Goal: Transaction & Acquisition: Purchase product/service

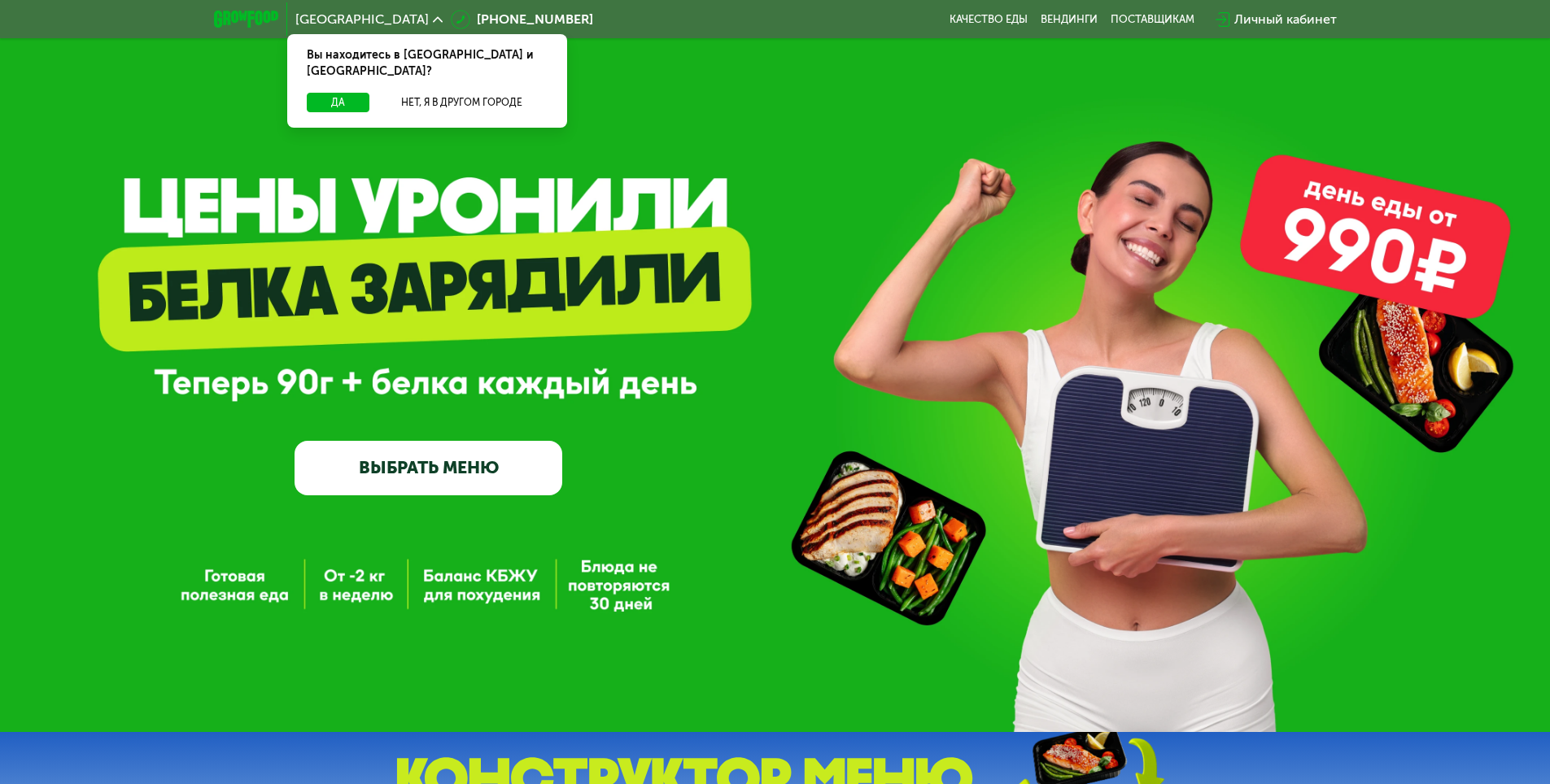
scroll to position [81, 0]
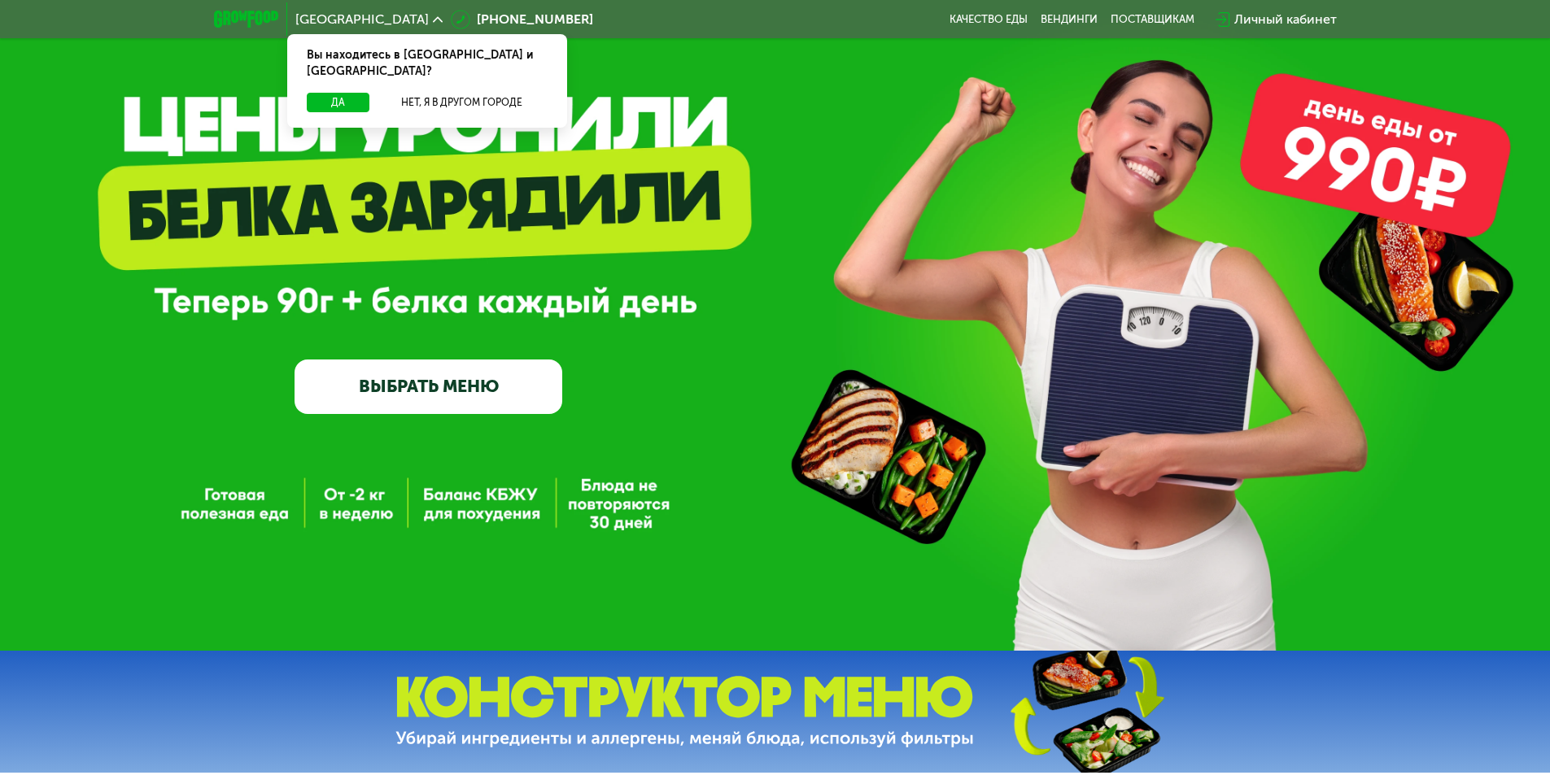
click at [381, 382] on link "ВЫБРАТЬ МЕНЮ" at bounding box center [428, 386] width 268 height 54
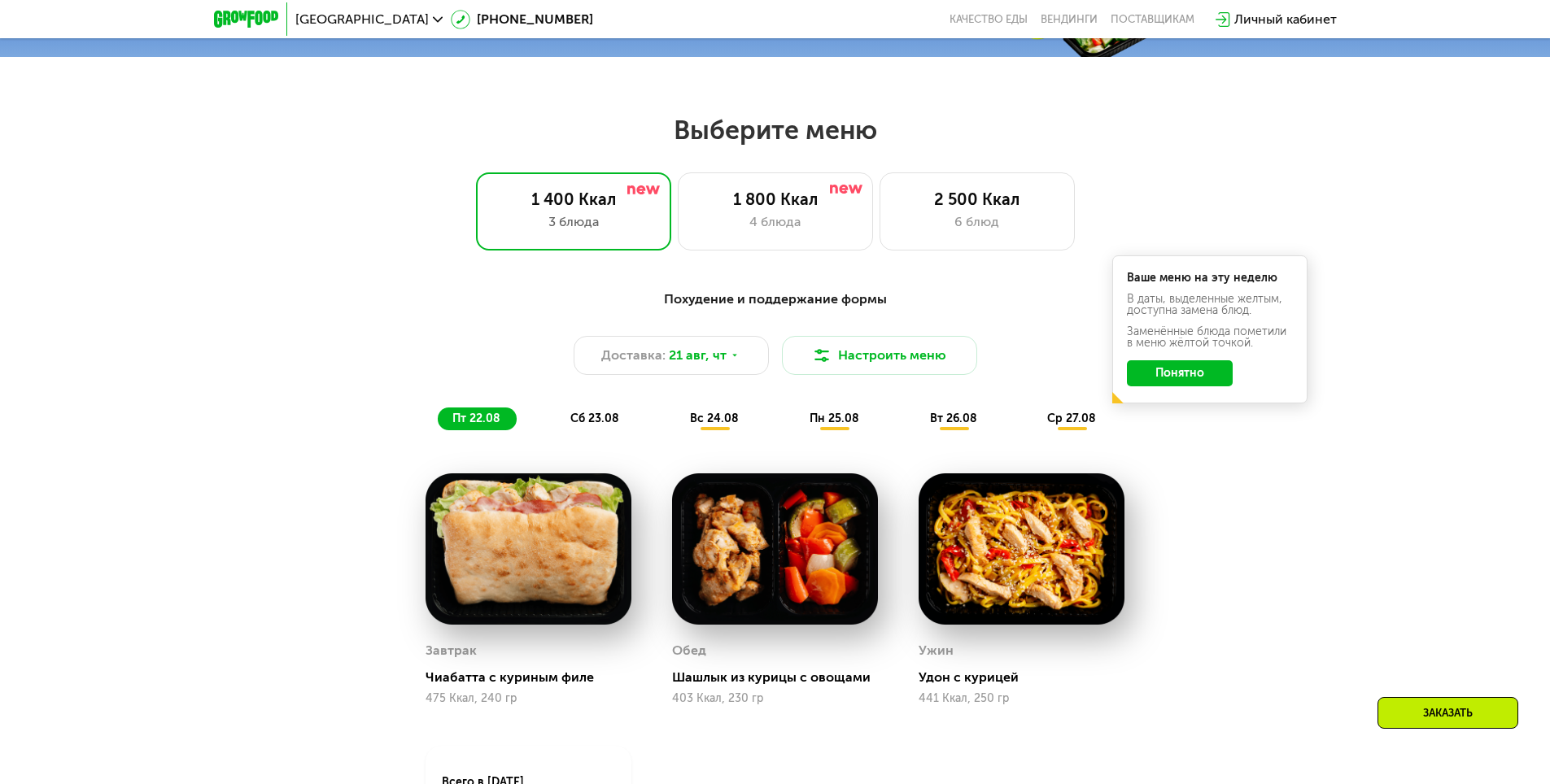
scroll to position [879, 0]
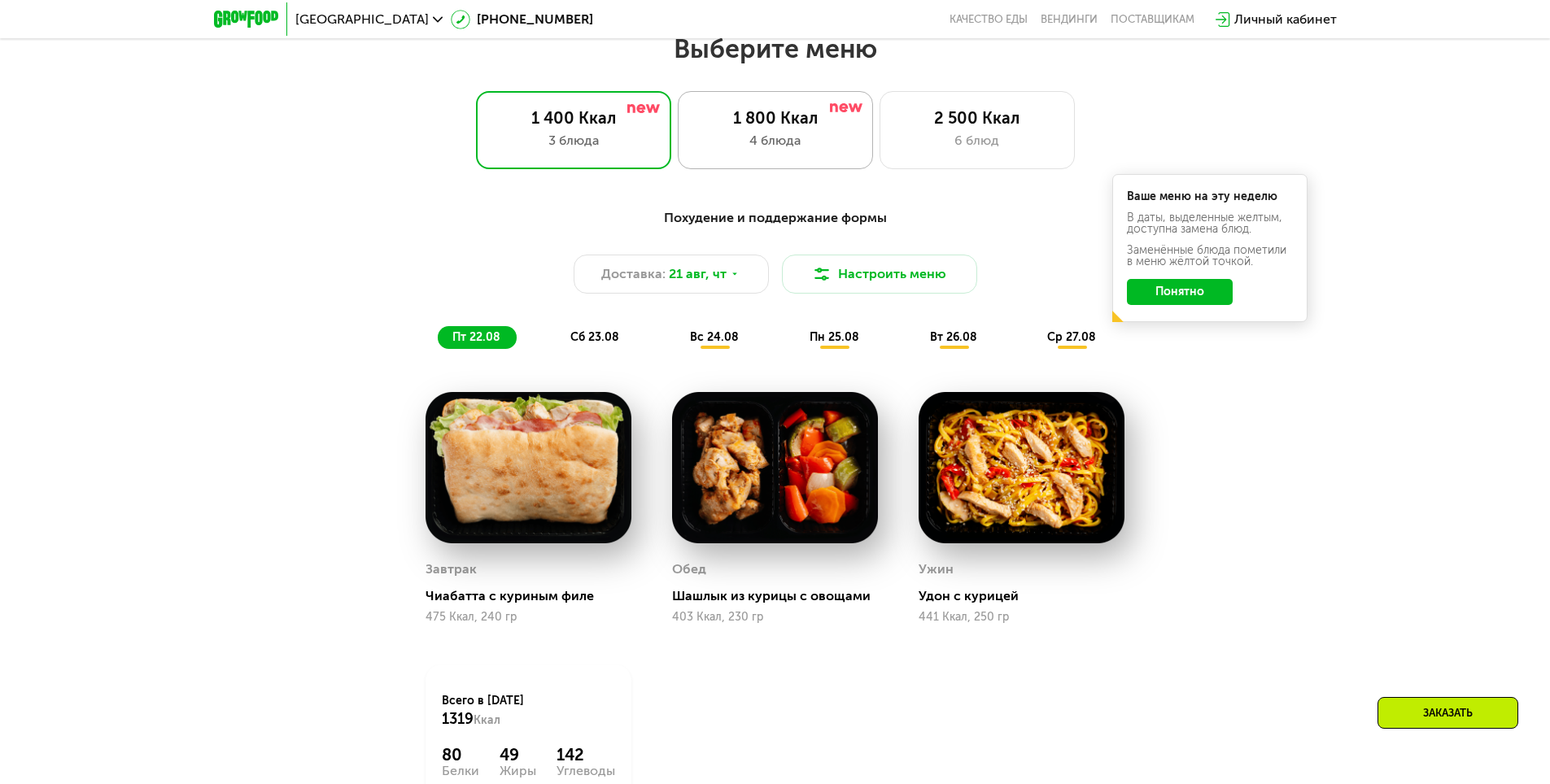
click at [764, 139] on div "4 блюда" at bounding box center [775, 140] width 161 height 19
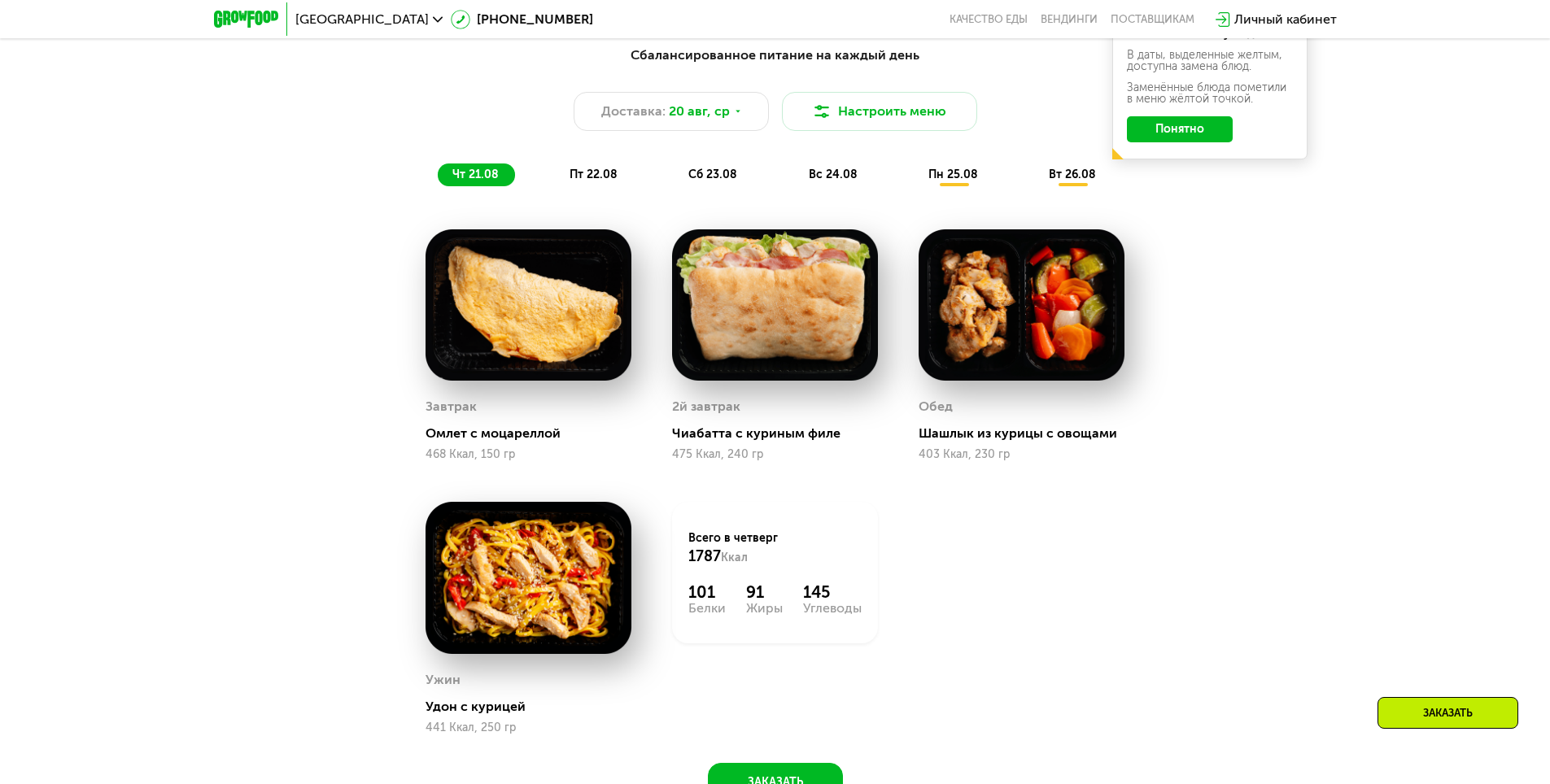
scroll to position [716, 0]
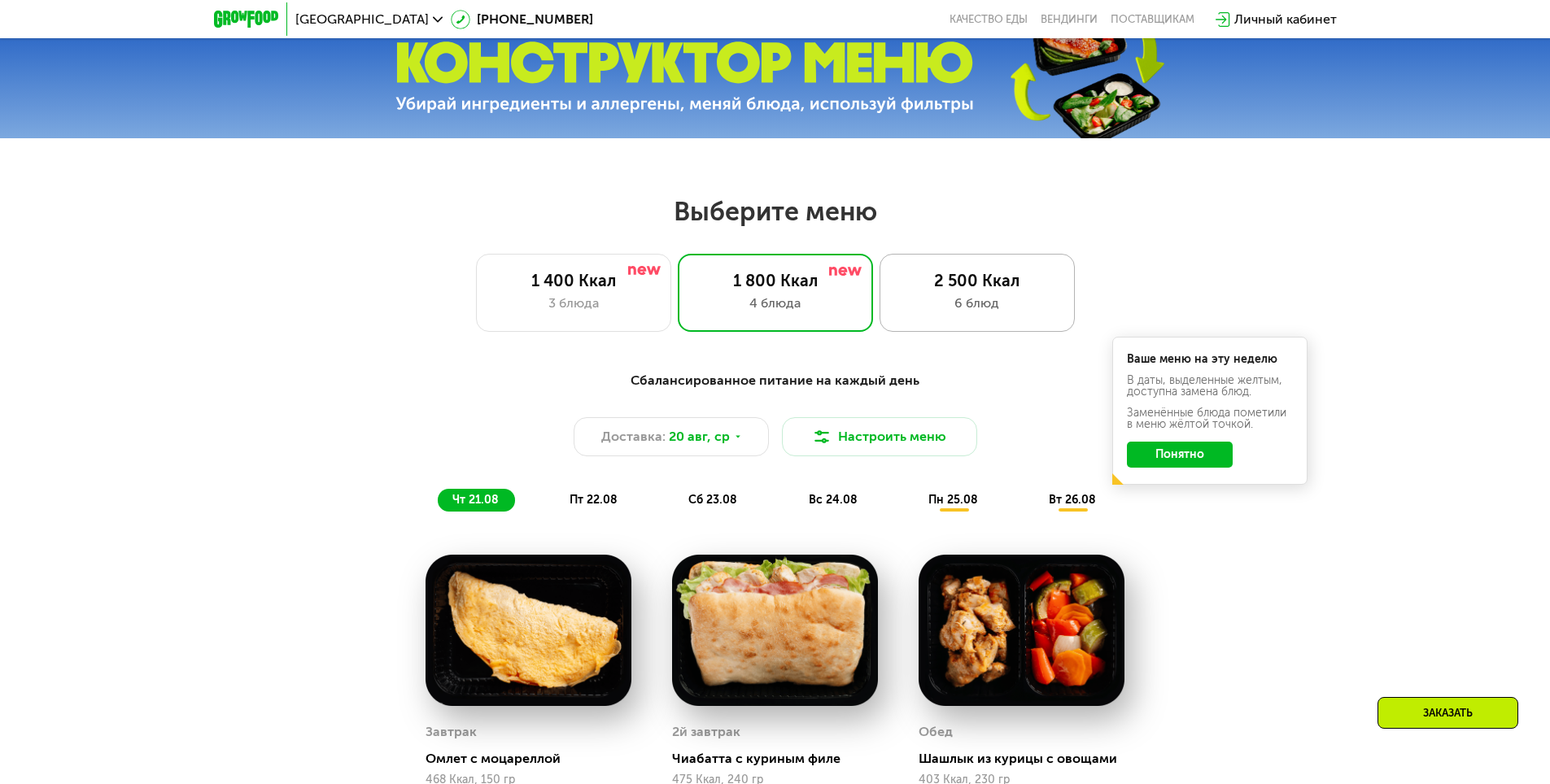
click at [955, 290] on div "2 500 Ккал" at bounding box center [976, 280] width 161 height 19
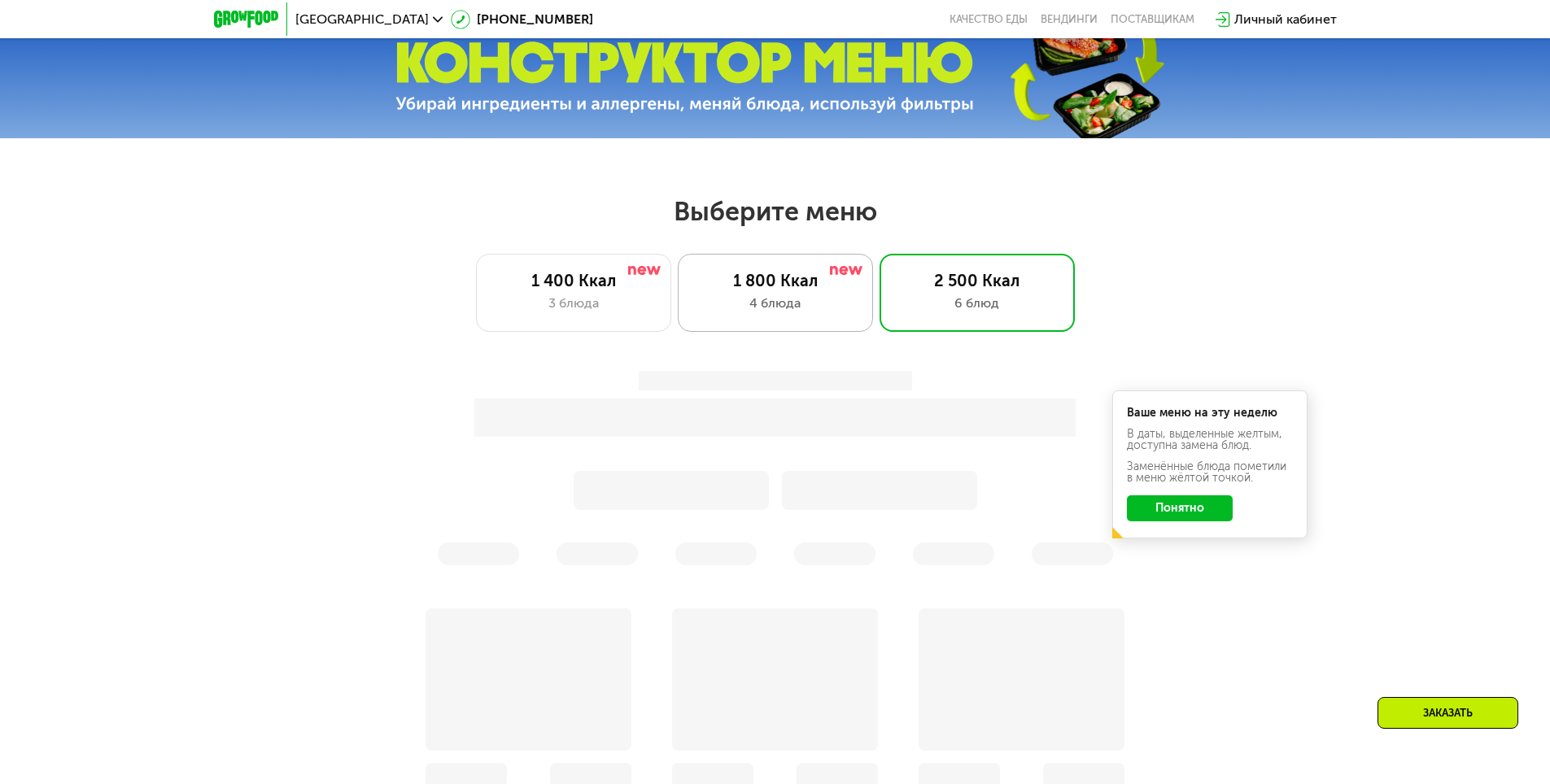
click at [789, 306] on div "4 блюда" at bounding box center [775, 302] width 161 height 19
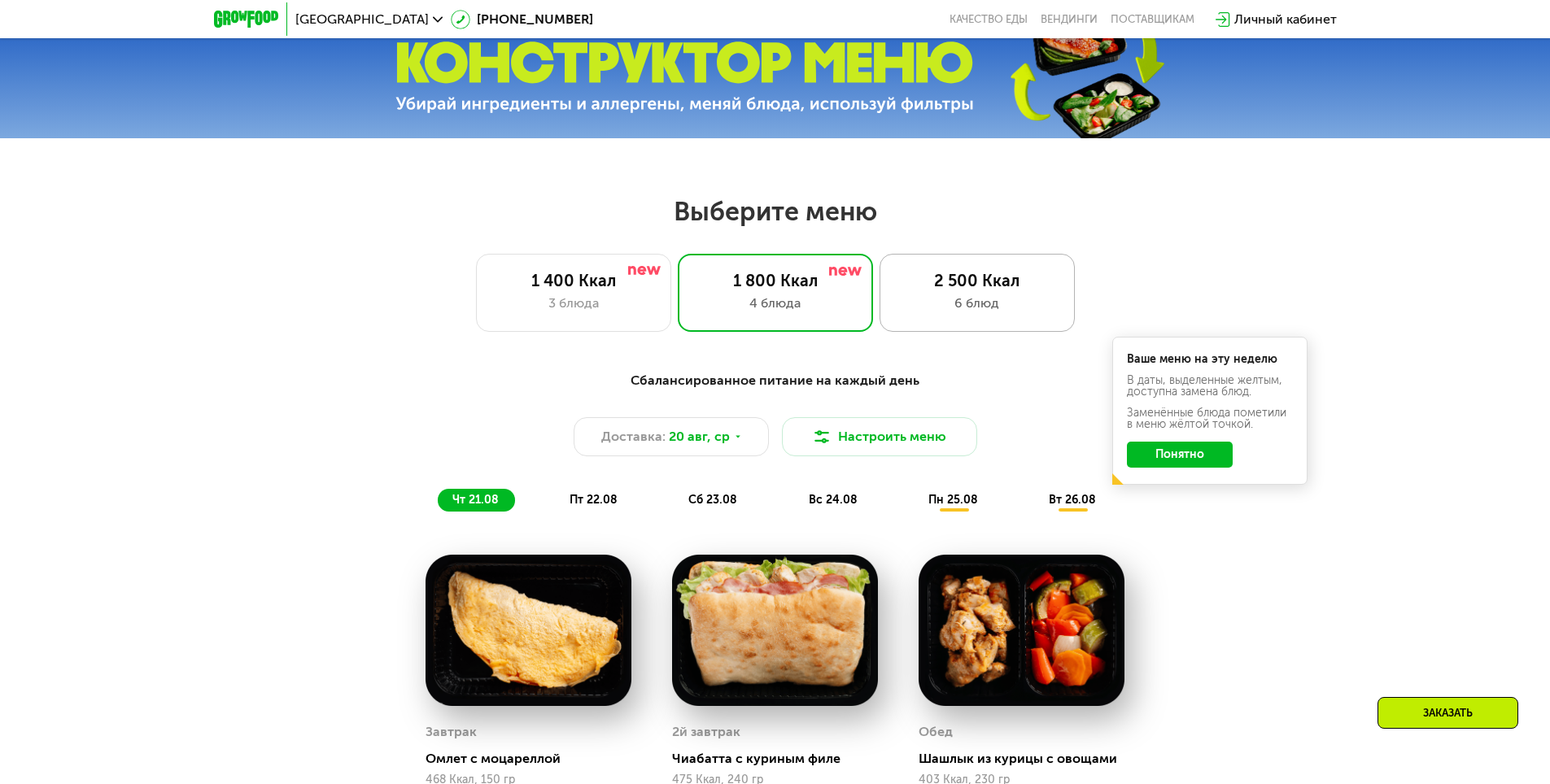
click at [955, 290] on div "2 500 Ккал" at bounding box center [976, 280] width 161 height 19
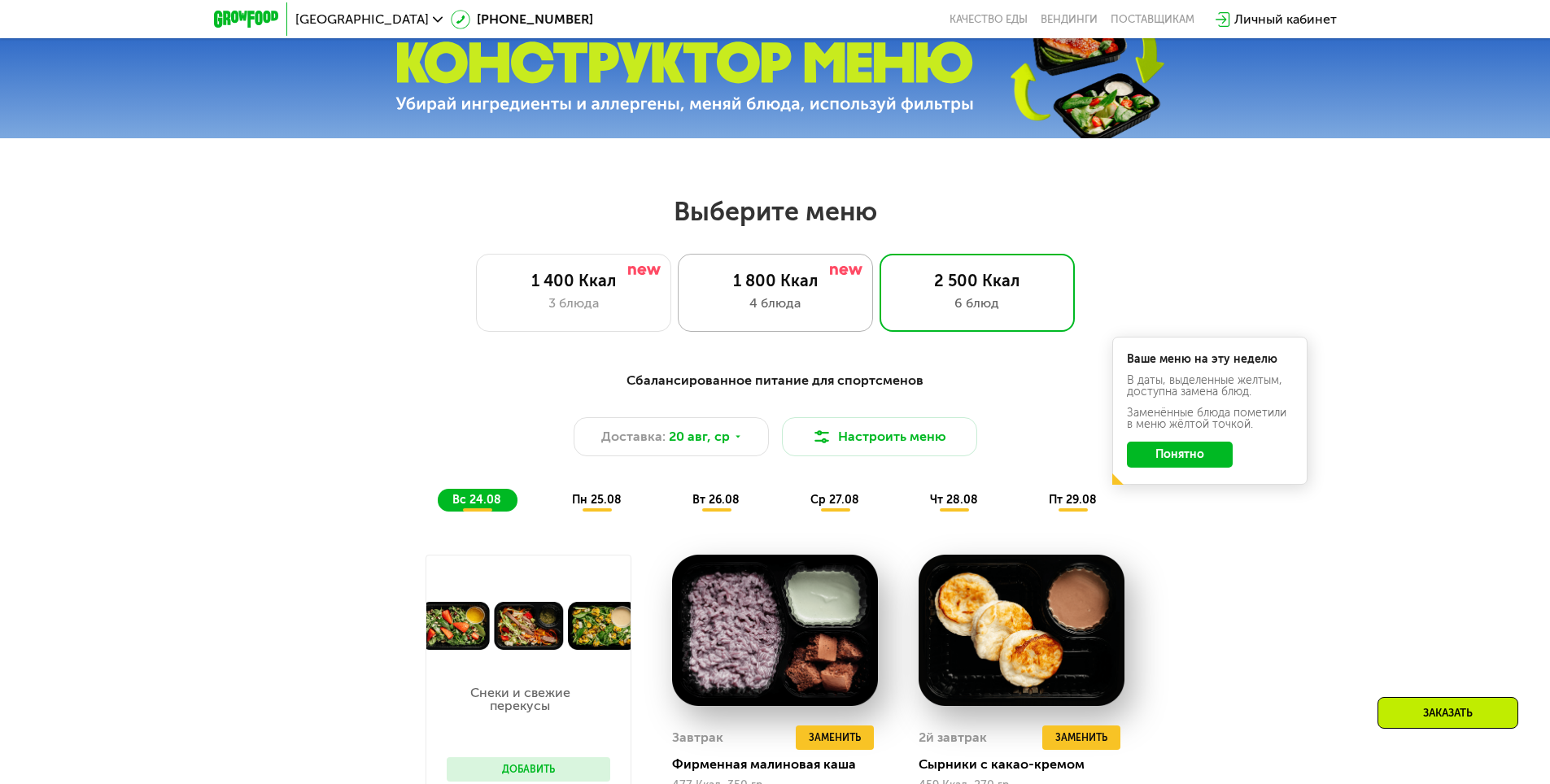
click at [774, 289] on div "1 800 Ккал" at bounding box center [775, 280] width 161 height 19
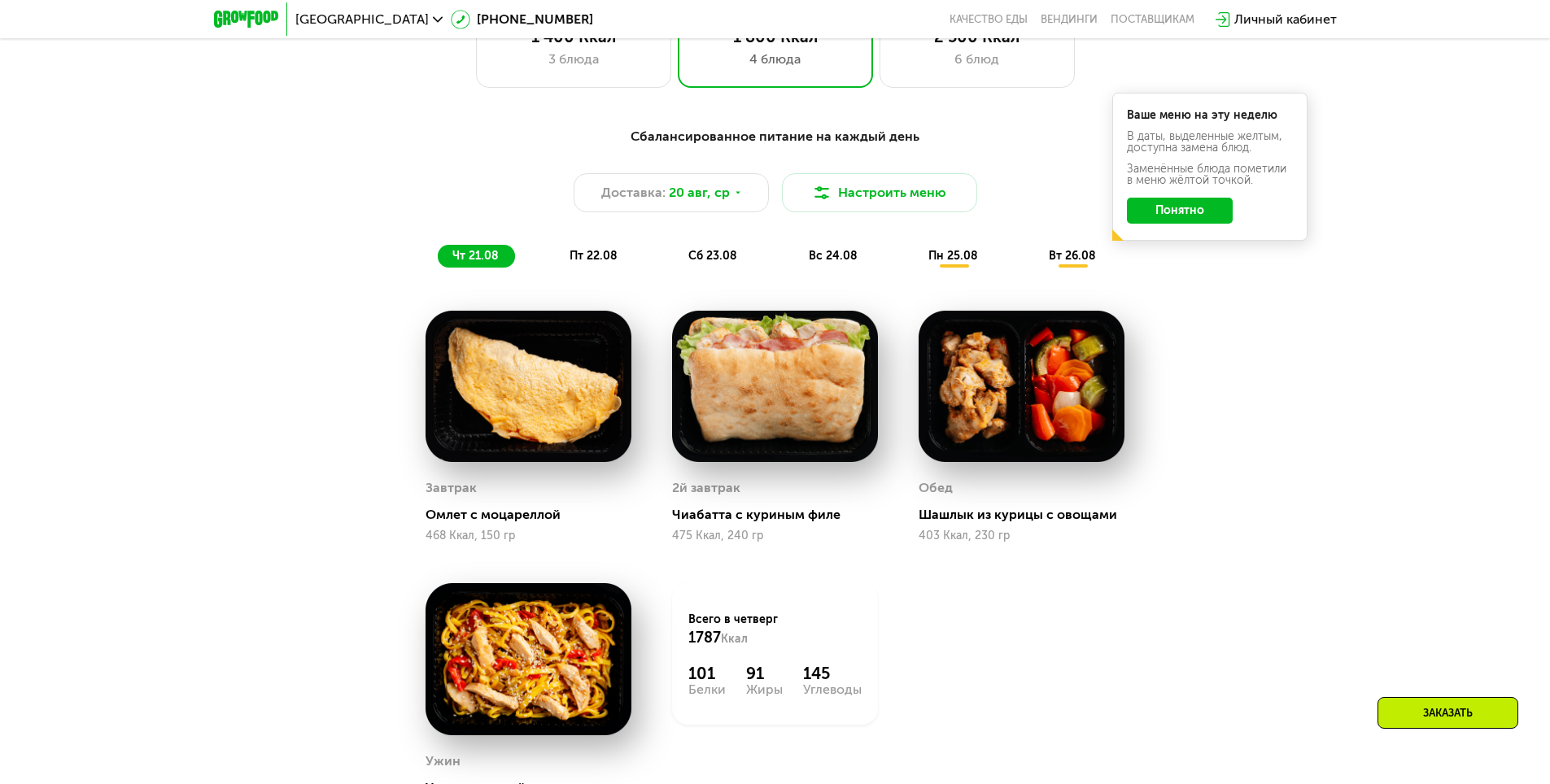
scroll to position [879, 0]
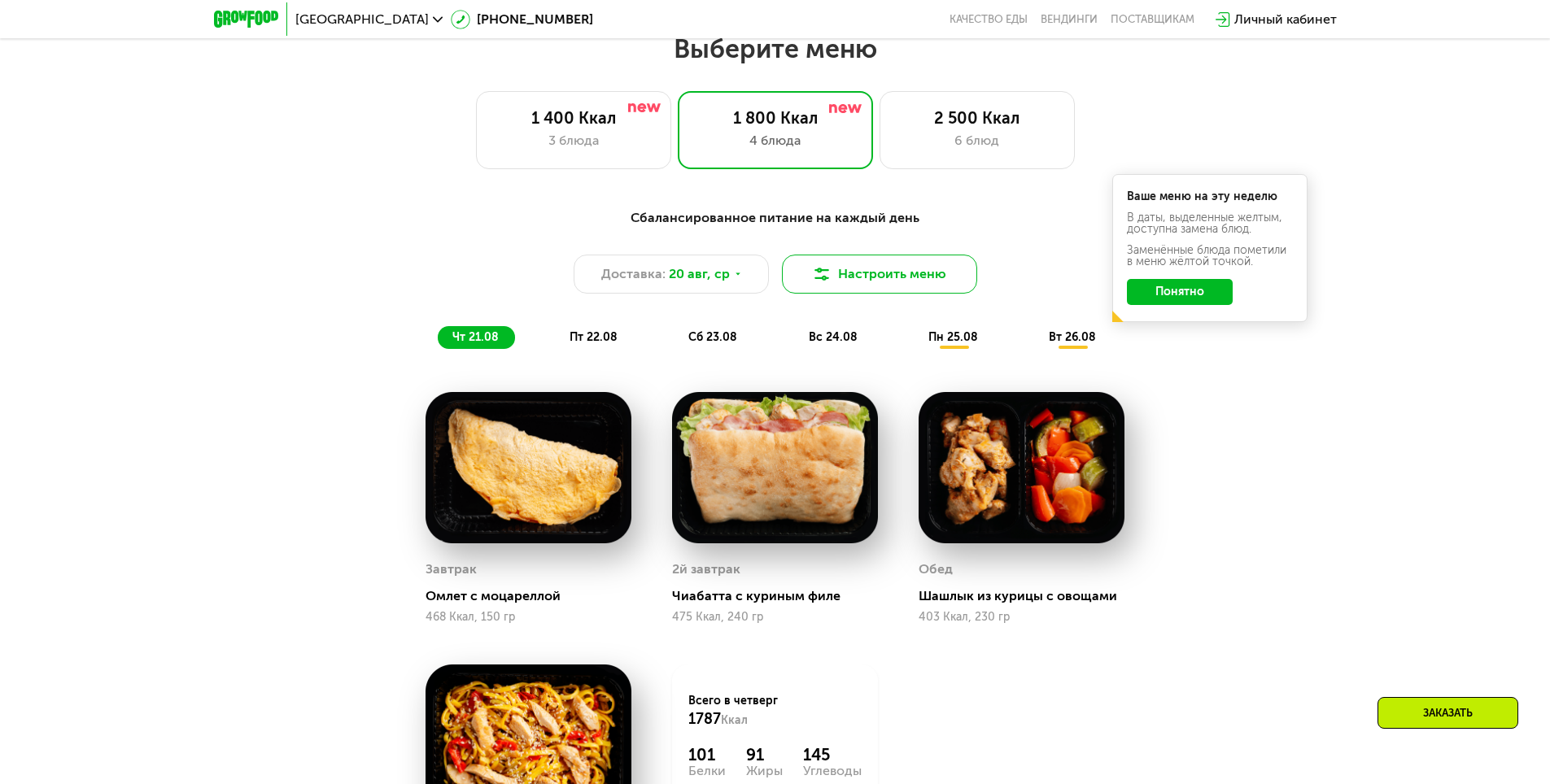
click at [932, 280] on button "Настроить меню" at bounding box center [879, 274] width 195 height 39
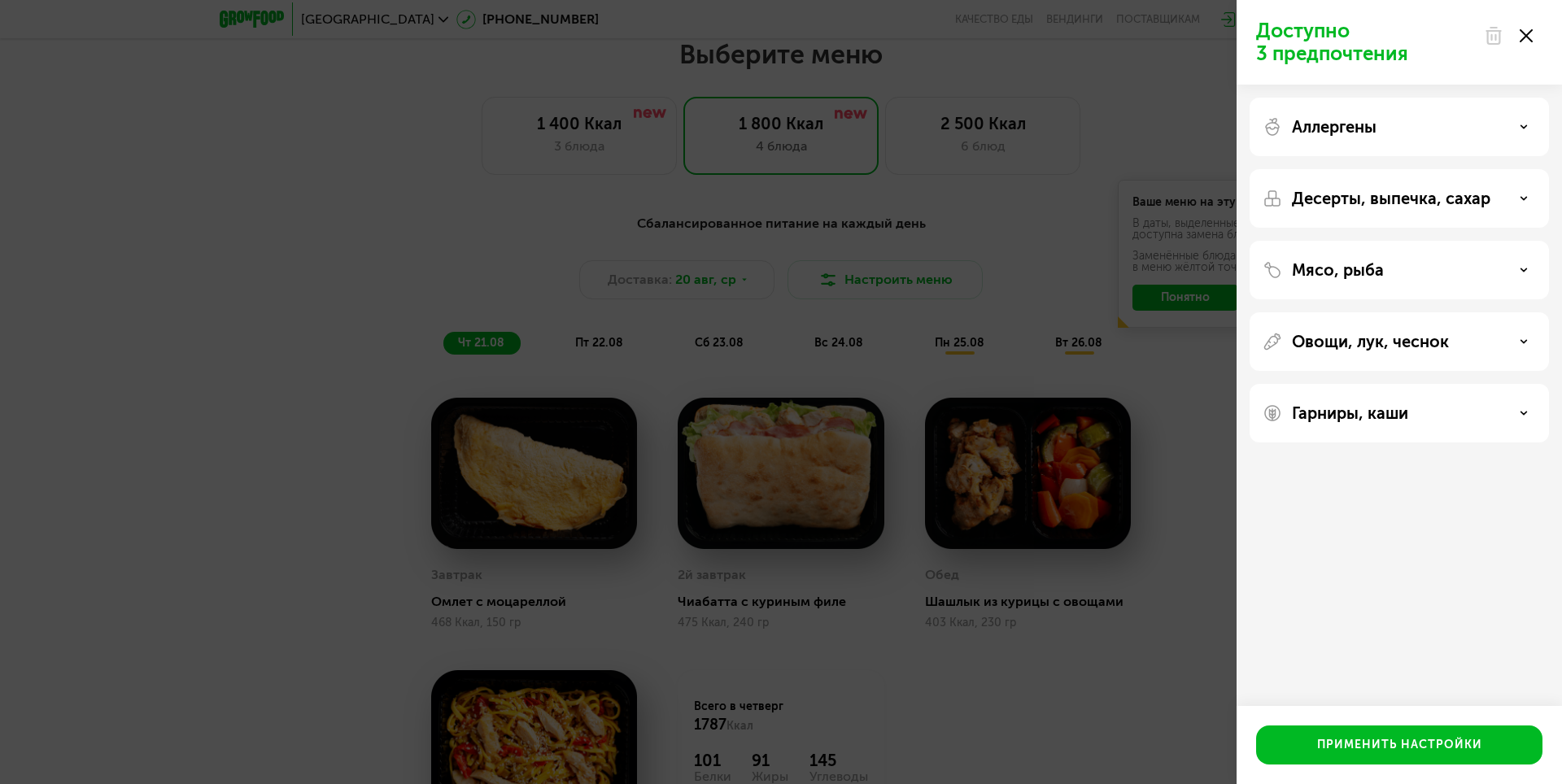
click at [1528, 36] on icon at bounding box center [1526, 36] width 13 height 13
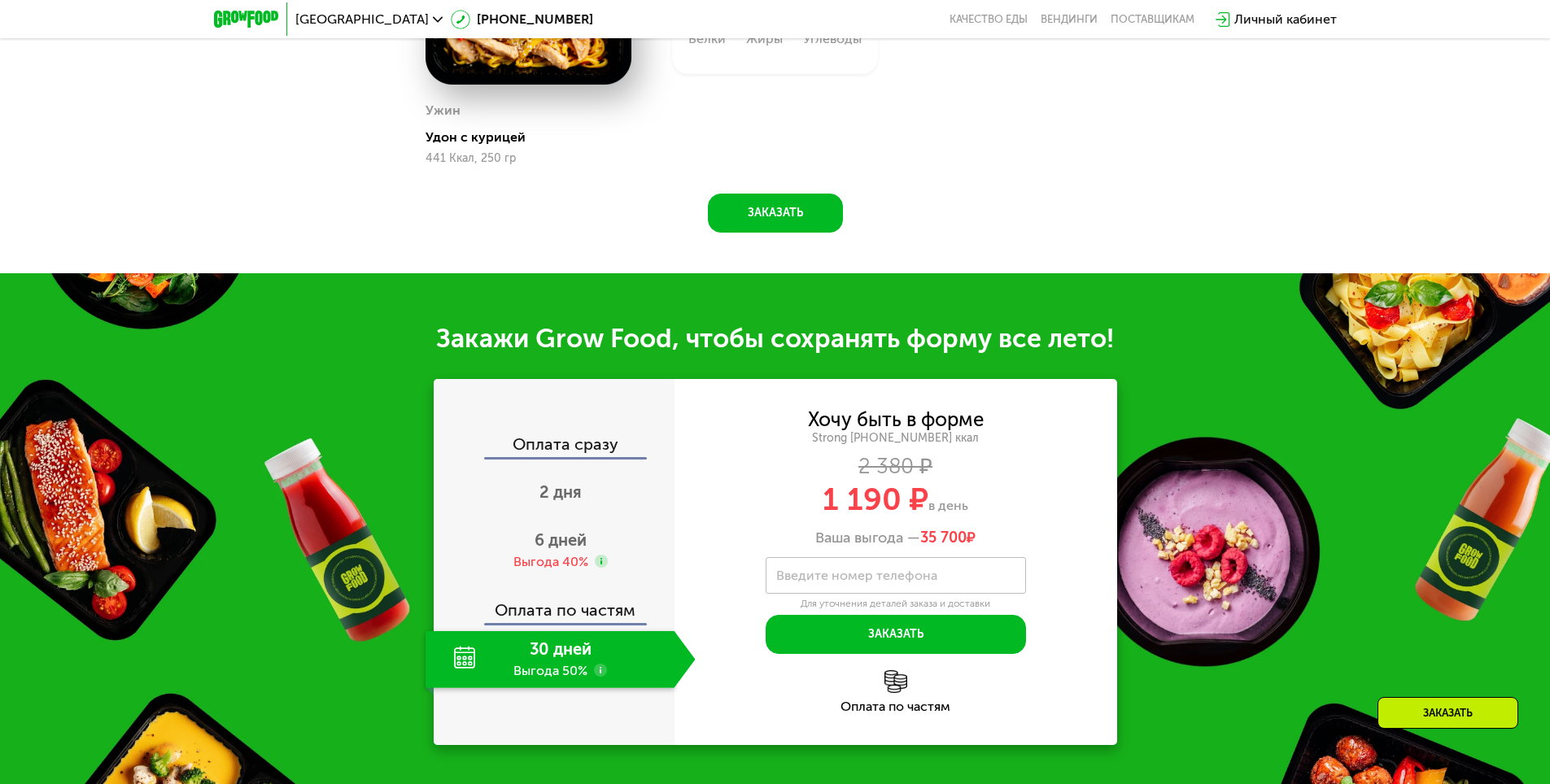
scroll to position [1692, 0]
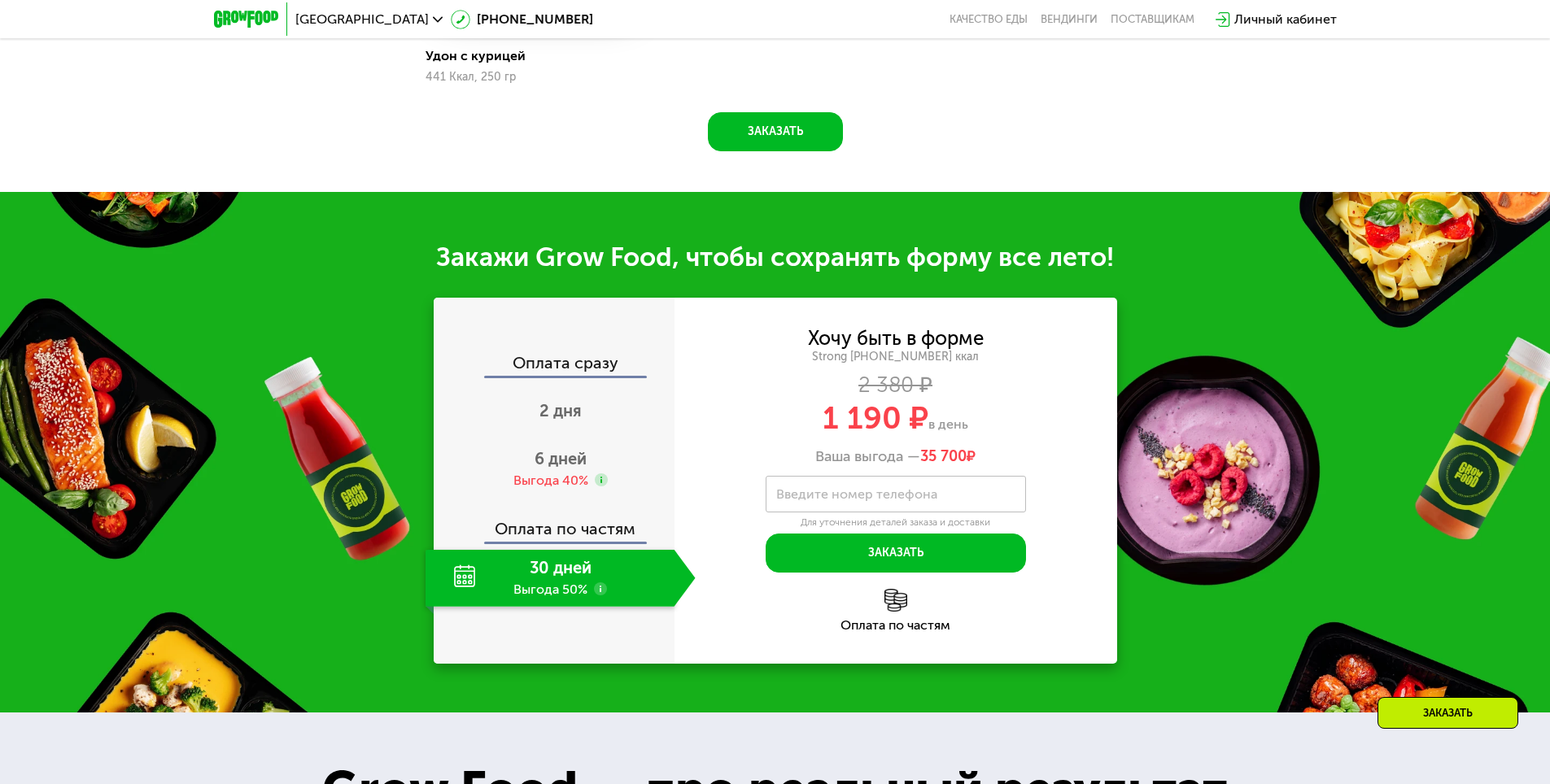
click at [560, 580] on div "30 дней Выгода 50%" at bounding box center [549, 578] width 249 height 57
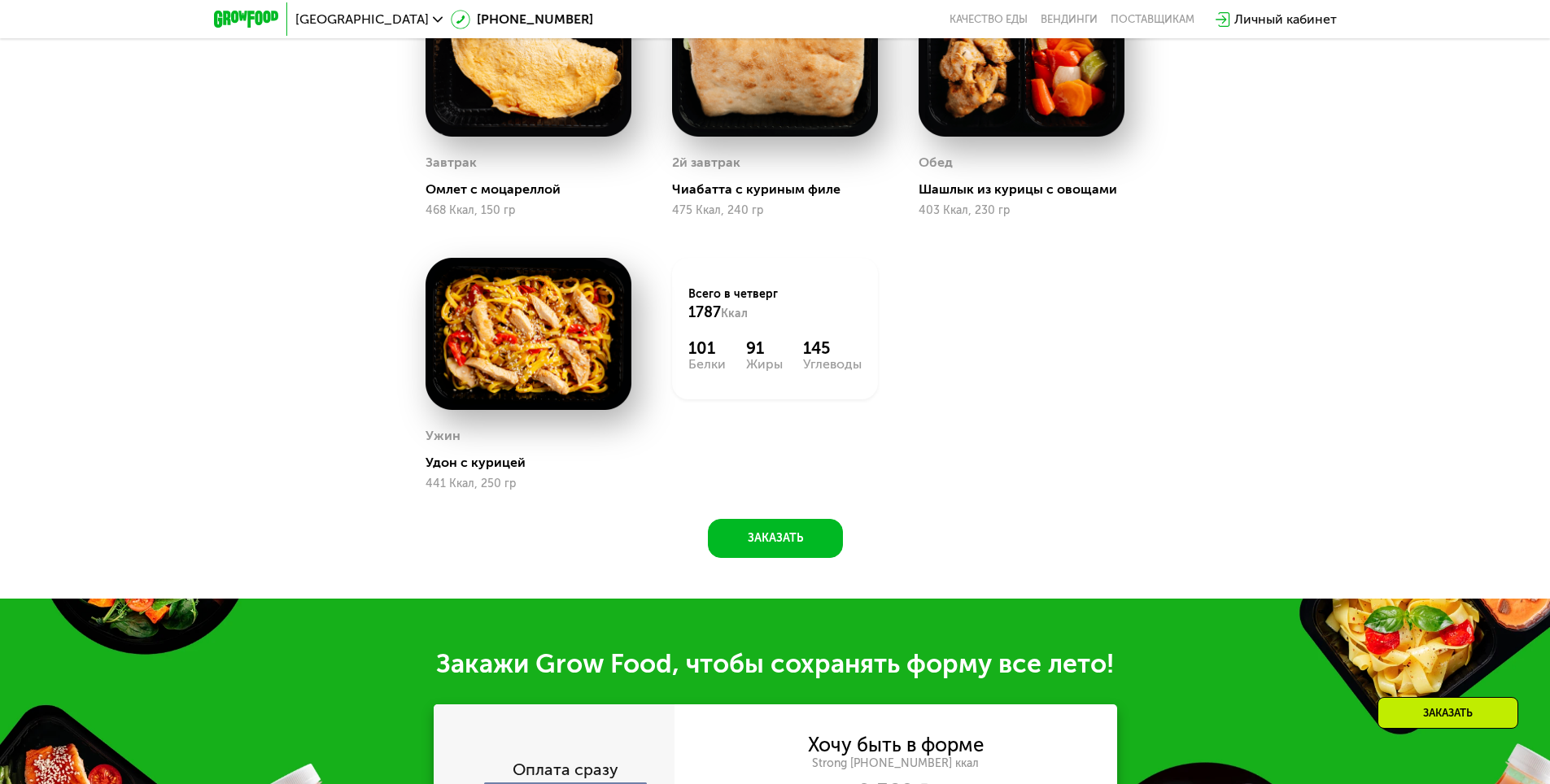
scroll to position [716, 0]
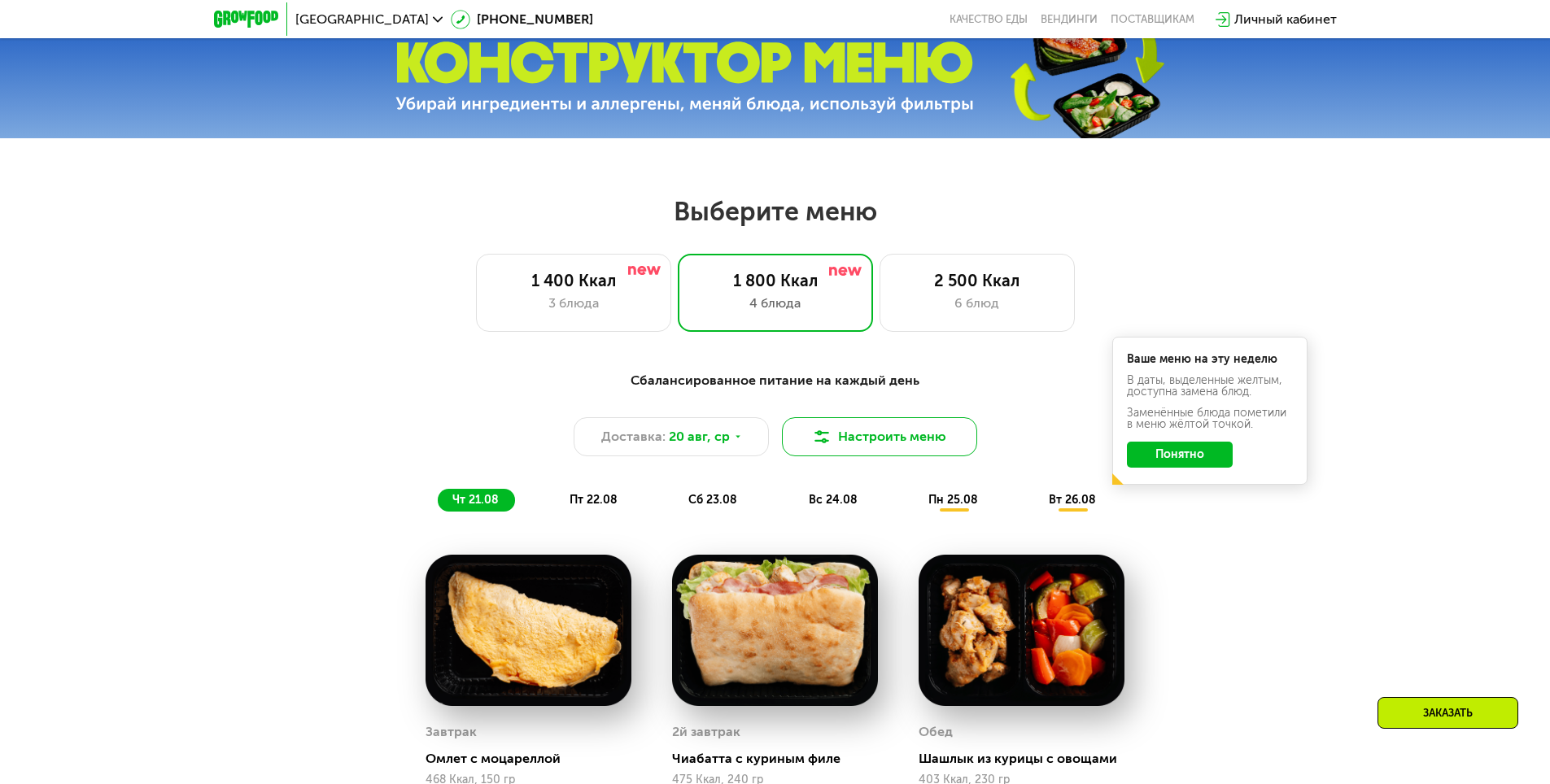
click at [908, 443] on button "Настроить меню" at bounding box center [879, 436] width 195 height 39
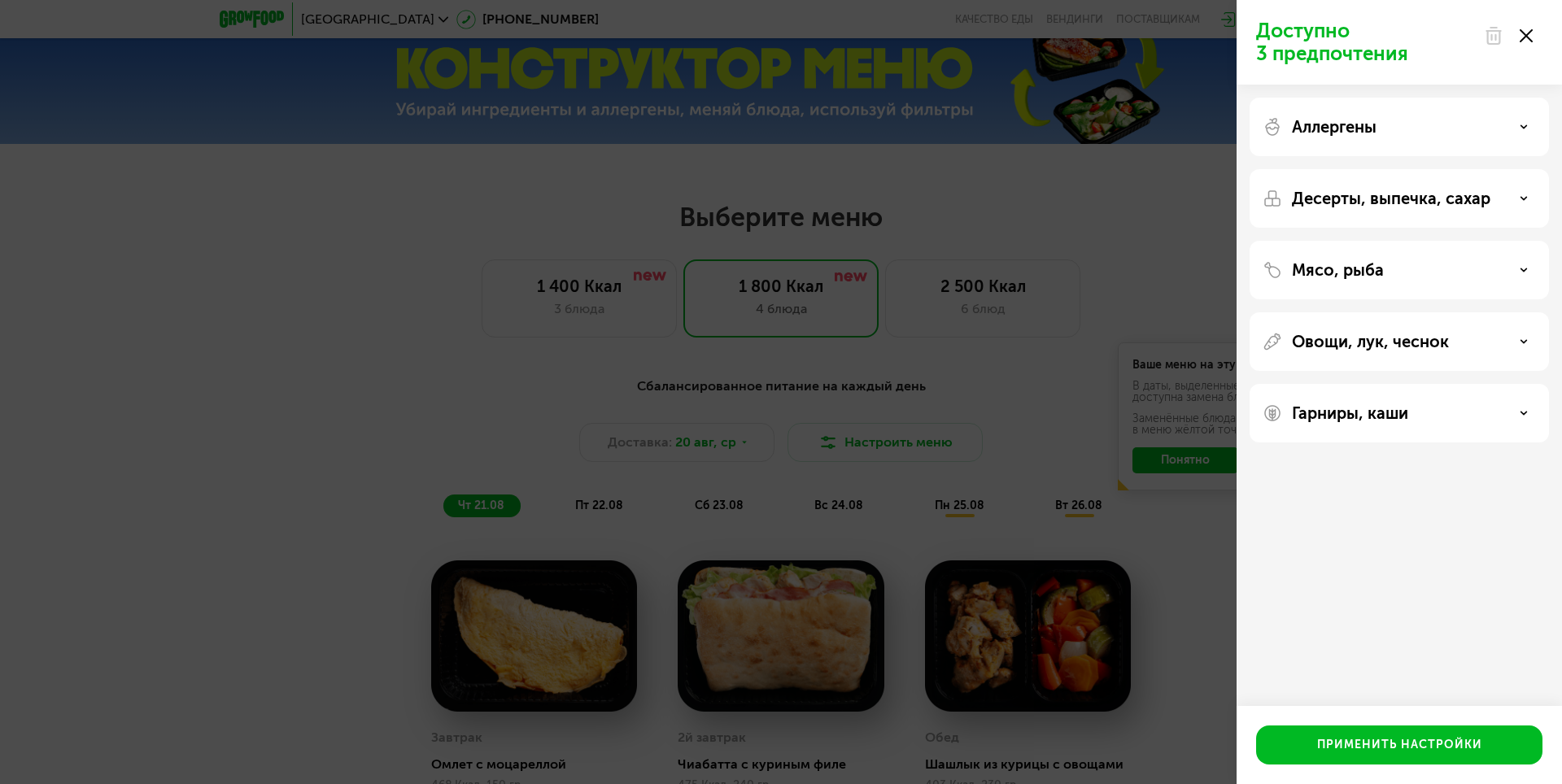
drag, startPoint x: 1011, startPoint y: 450, endPoint x: 1011, endPoint y: 441, distance: 9.0
click at [1010, 443] on div "Доступно 3 предпочтения Аллергены Десерты, выпечка, сахар Мясо, рыба Овощи, лук…" at bounding box center [781, 392] width 1562 height 784
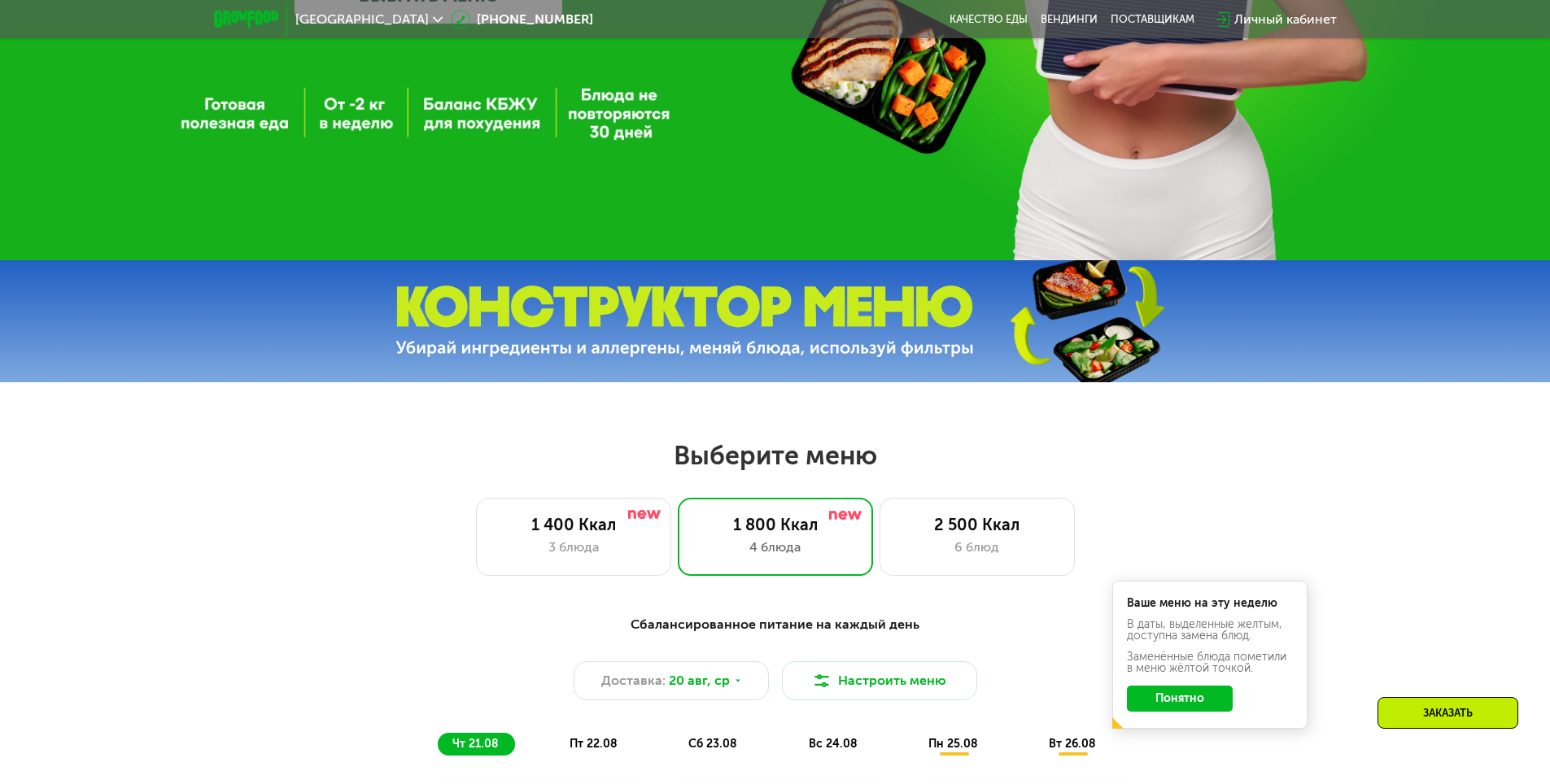
scroll to position [553, 0]
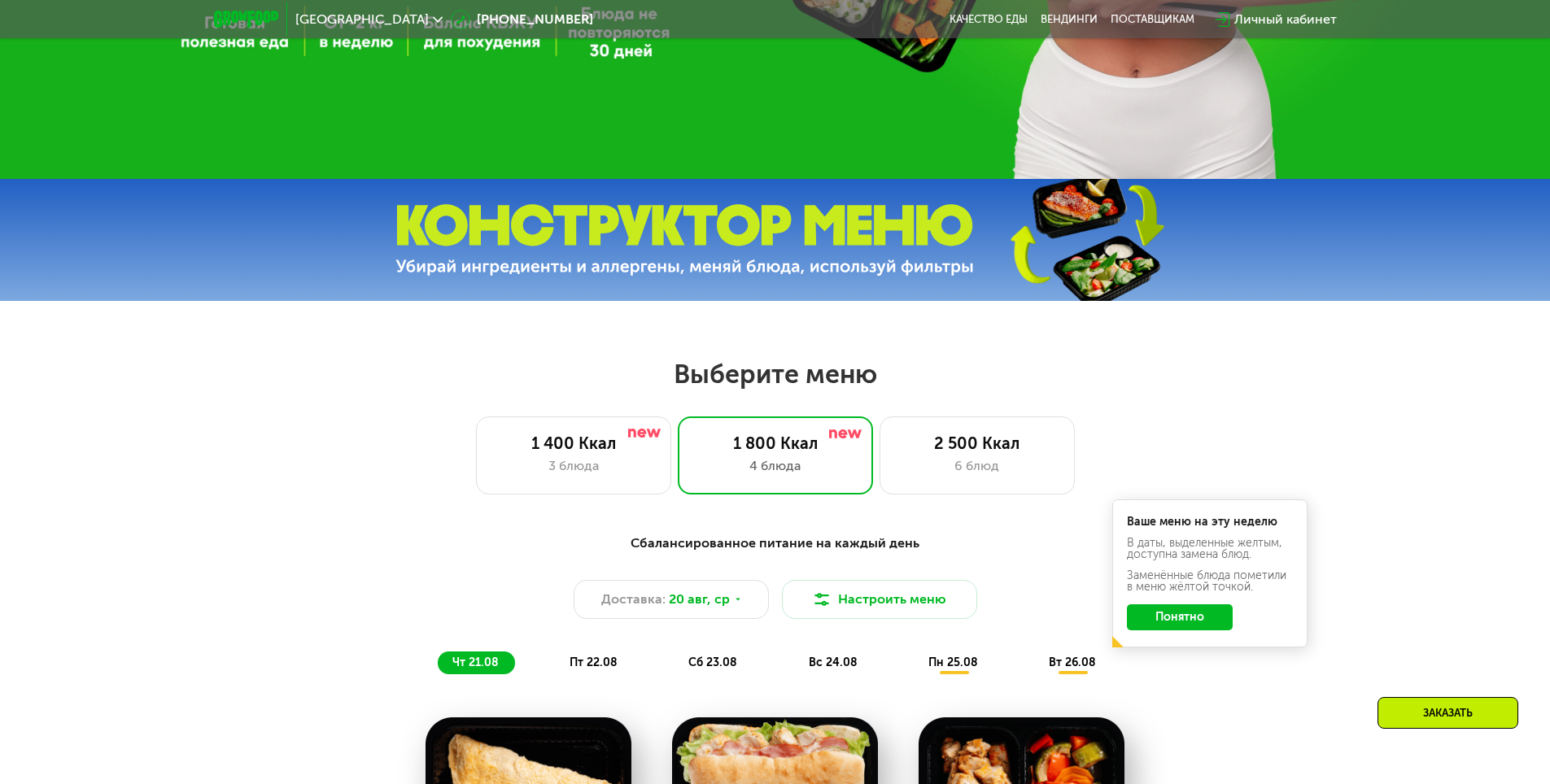
click at [1423, 720] on div "Заказать" at bounding box center [1447, 713] width 141 height 32
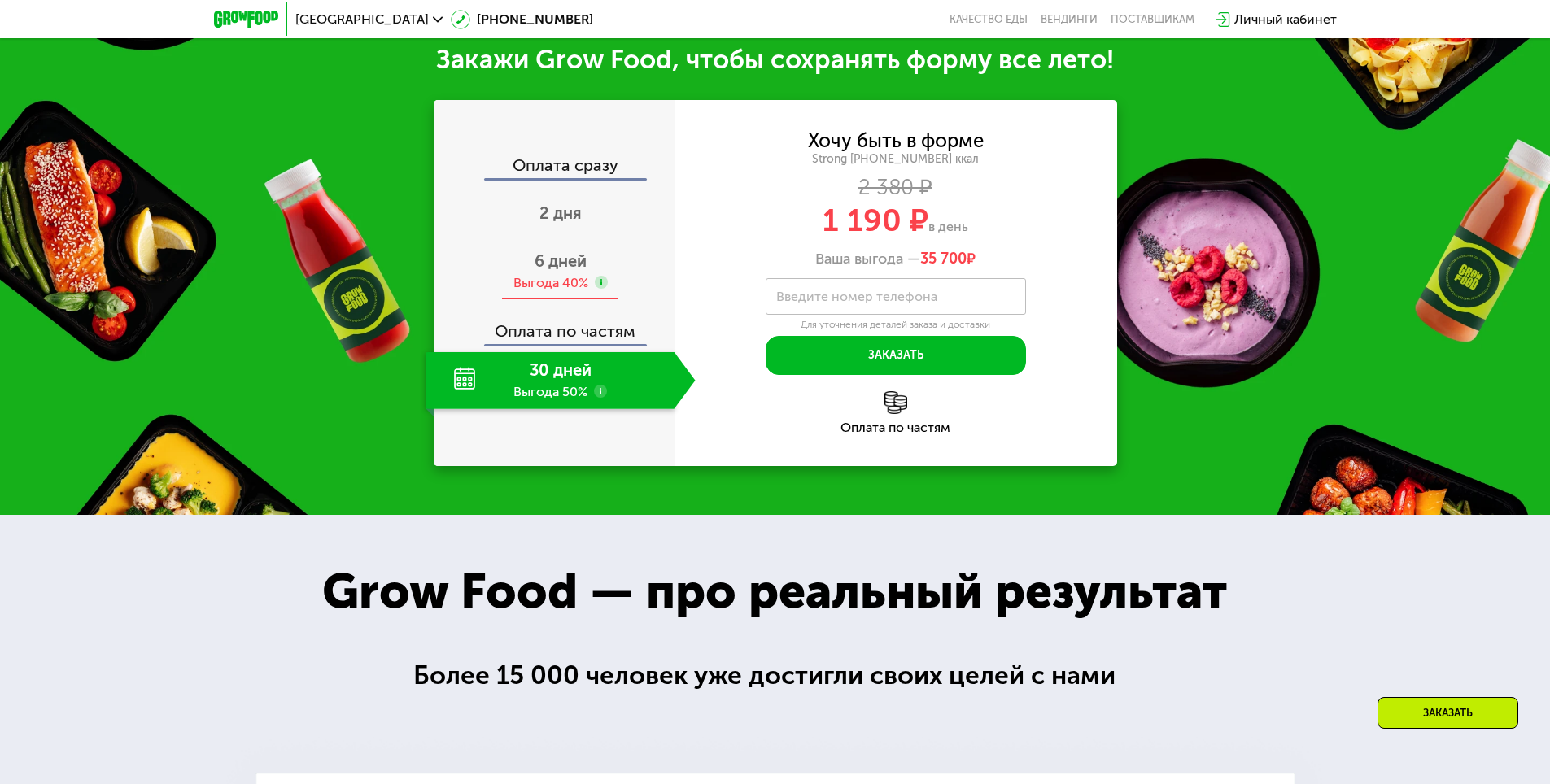
click at [571, 270] on span "6 дней" at bounding box center [560, 260] width 52 height 19
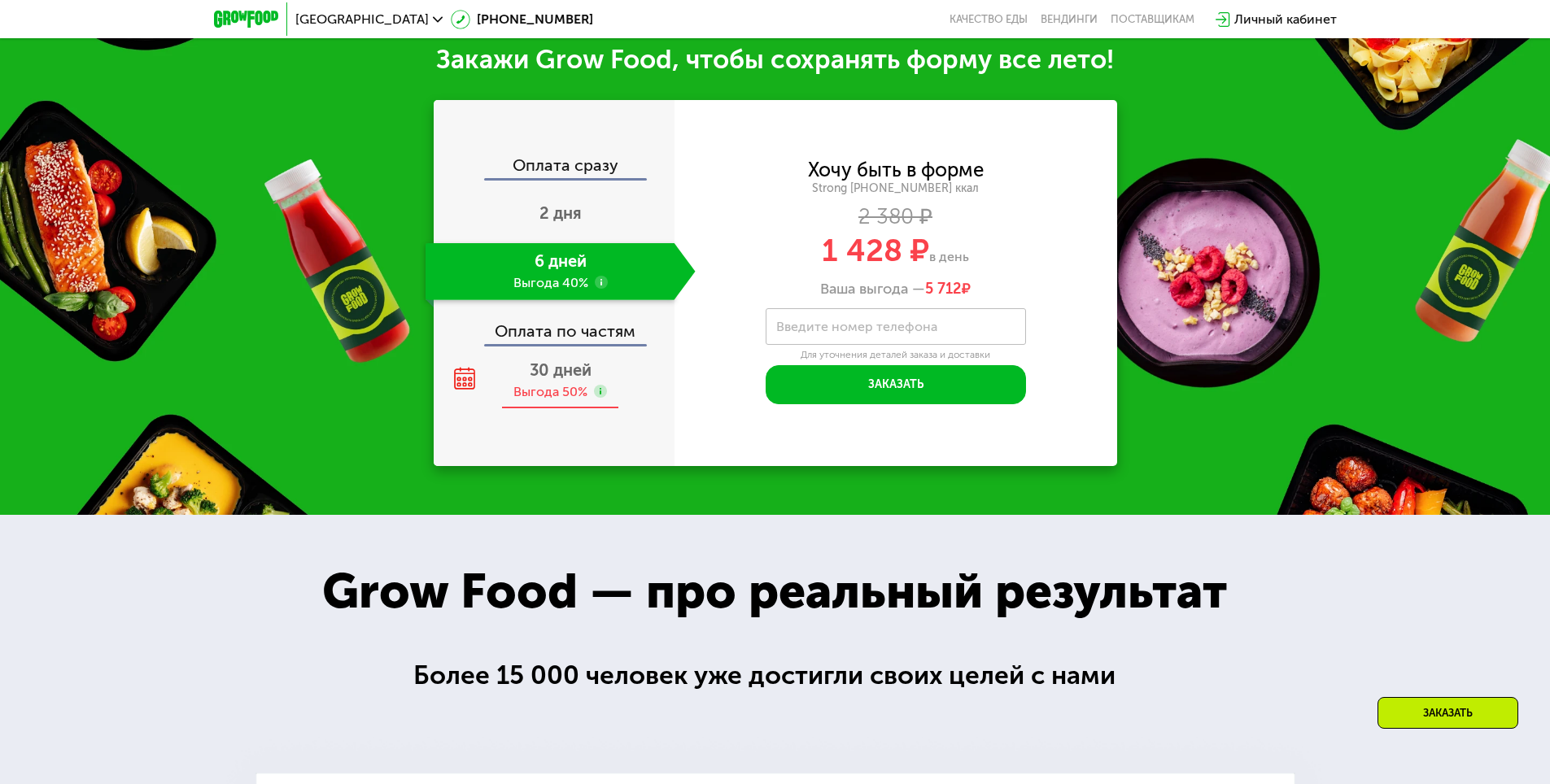
click at [575, 380] on span "30 дней" at bounding box center [561, 370] width 62 height 19
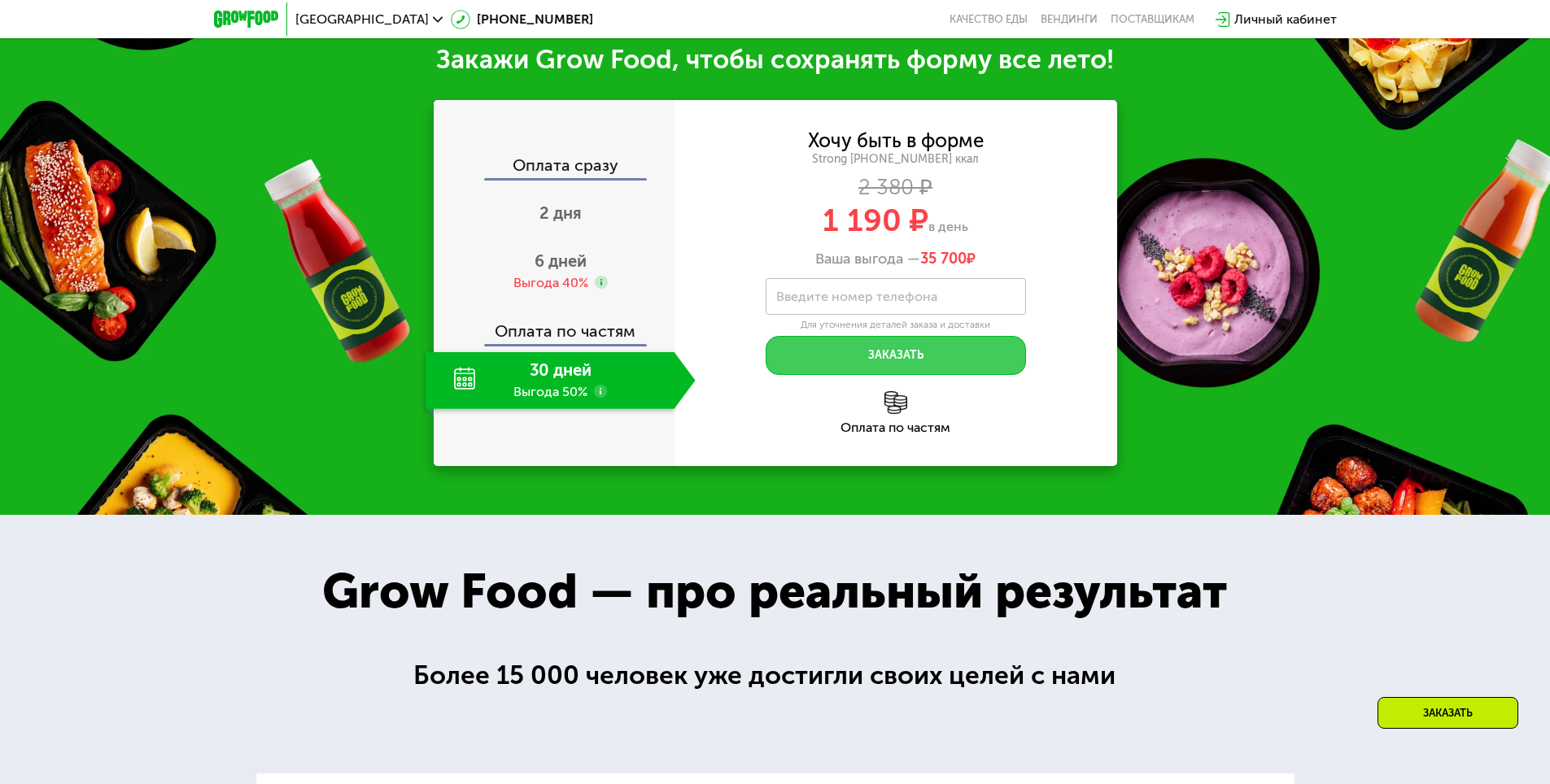
click at [923, 364] on button "Заказать" at bounding box center [896, 355] width 260 height 39
click at [971, 298] on input "Введите номер телефона" at bounding box center [896, 296] width 260 height 36
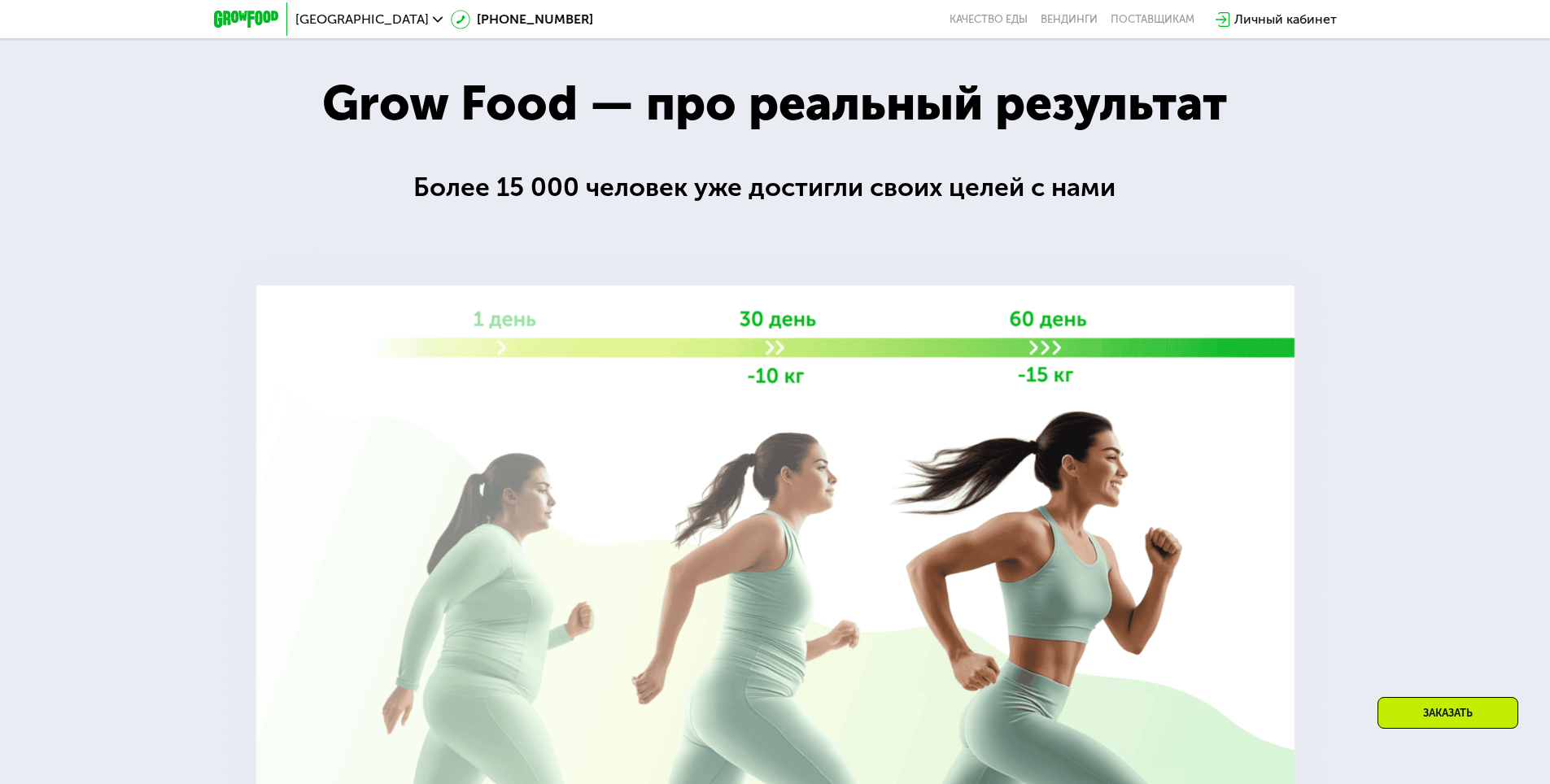
scroll to position [1726, 0]
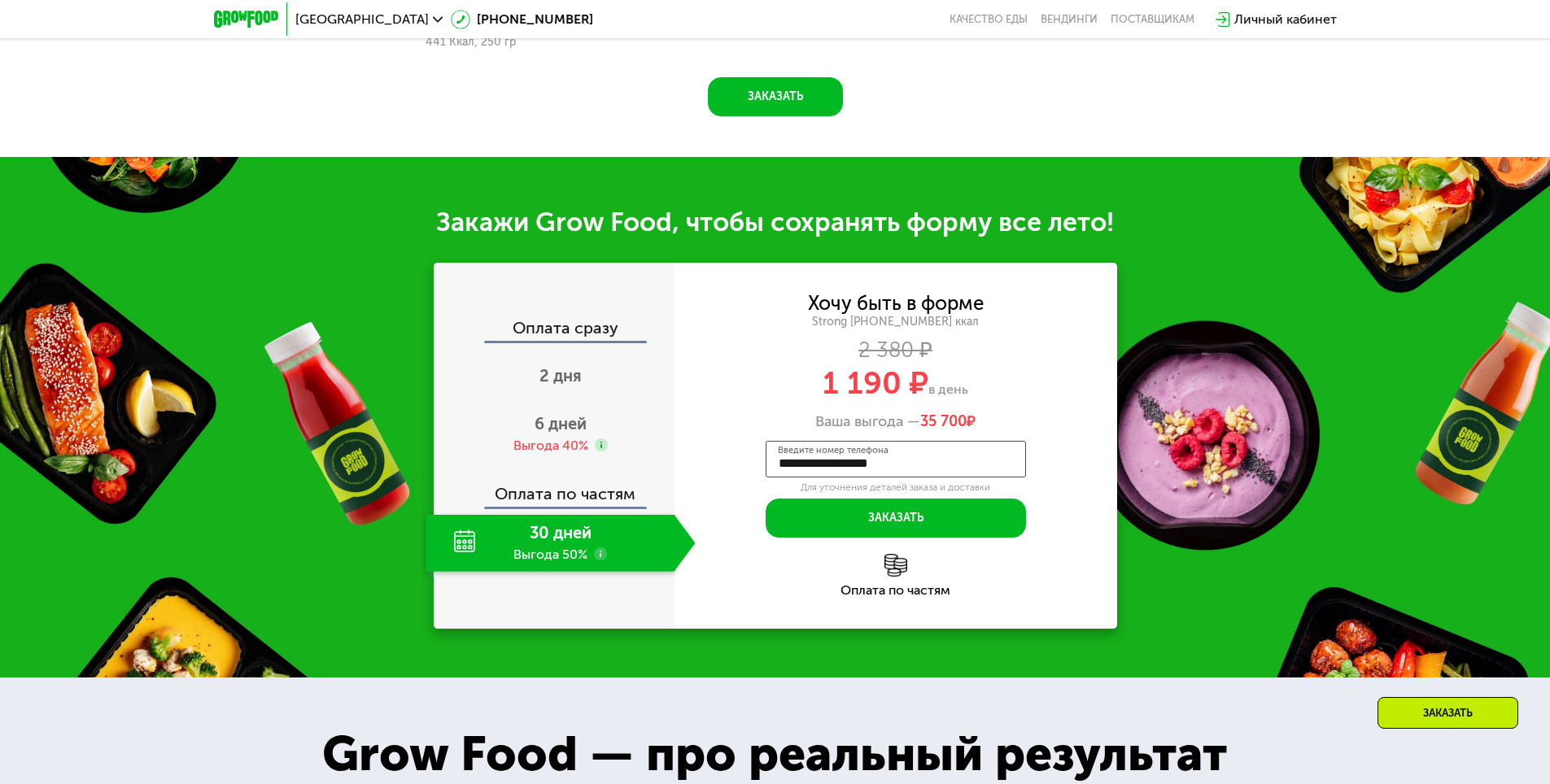
drag, startPoint x: 910, startPoint y: 469, endPoint x: 750, endPoint y: 462, distance: 160.2
click at [750, 462] on div "**********" at bounding box center [895, 415] width 443 height 243
type input "**********"
click at [1059, 424] on div "Ваша выгода — 35 700 ₽" at bounding box center [895, 423] width 443 height 18
click at [904, 521] on button "Заказать" at bounding box center [896, 518] width 260 height 39
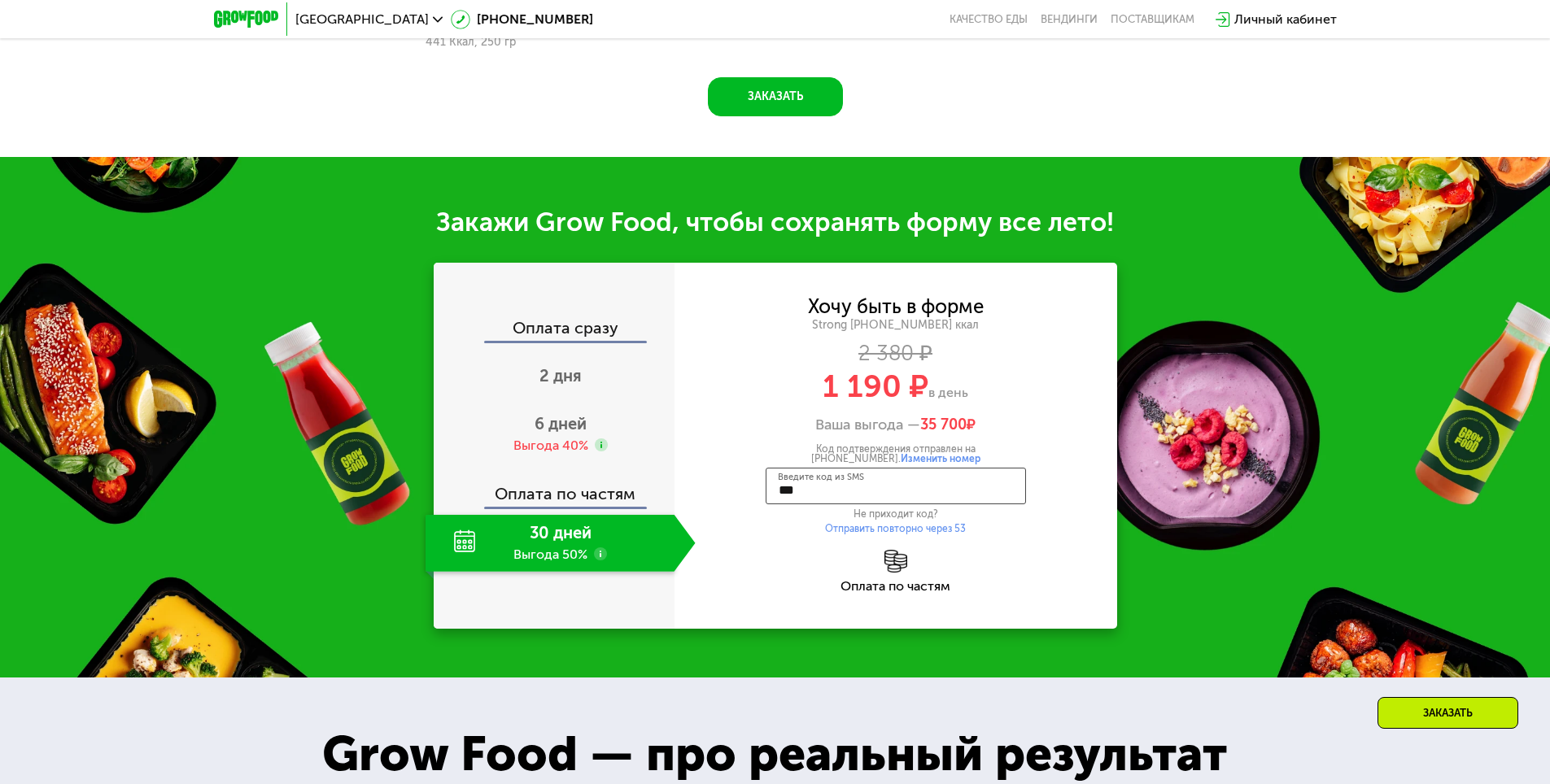
type input "****"
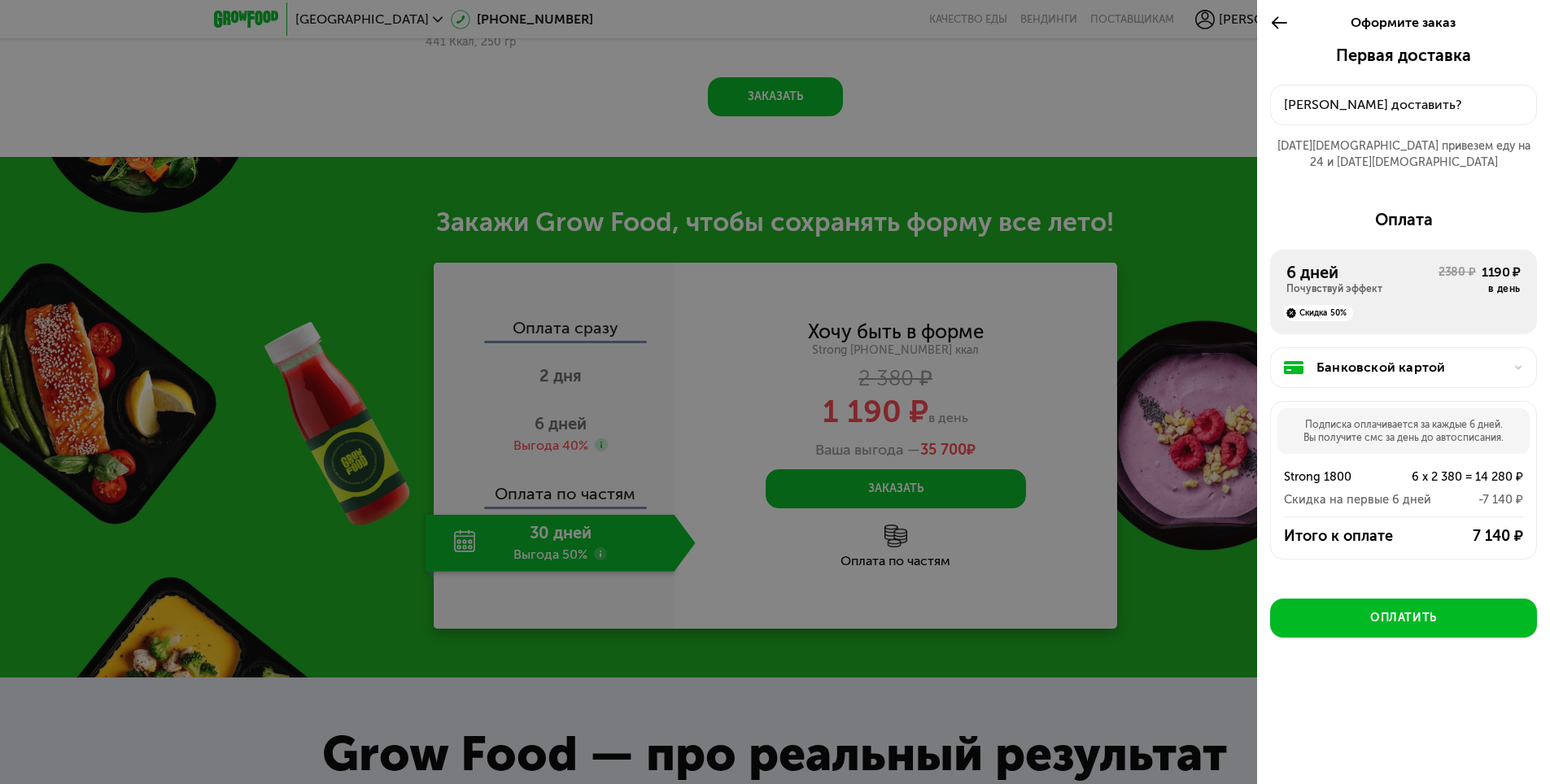
click at [1334, 265] on div "6 дней" at bounding box center [1361, 272] width 152 height 19
click at [566, 132] on div at bounding box center [775, 392] width 1550 height 784
click at [1284, 23] on use at bounding box center [1279, 22] width 15 height 12
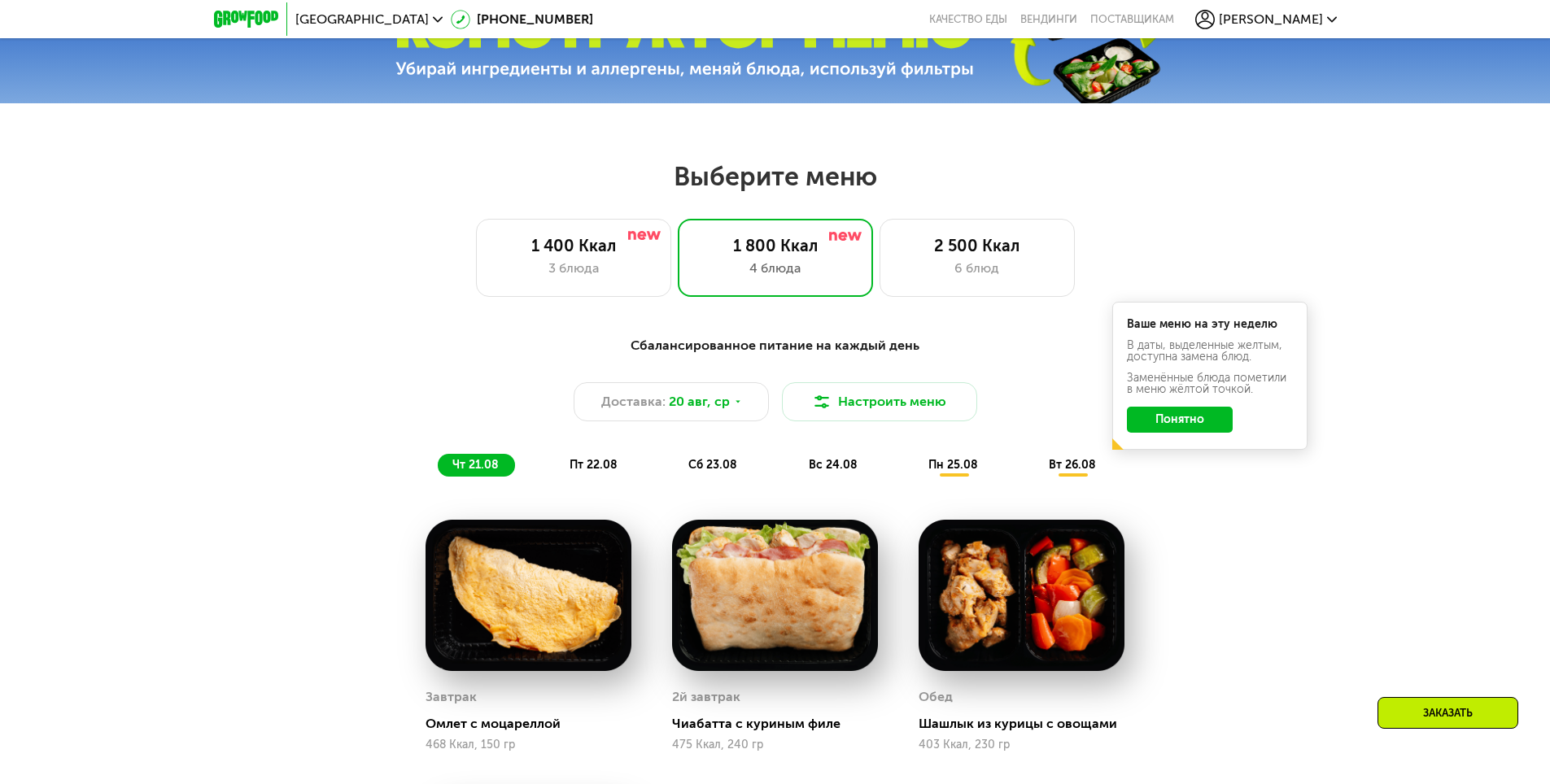
scroll to position [669, 0]
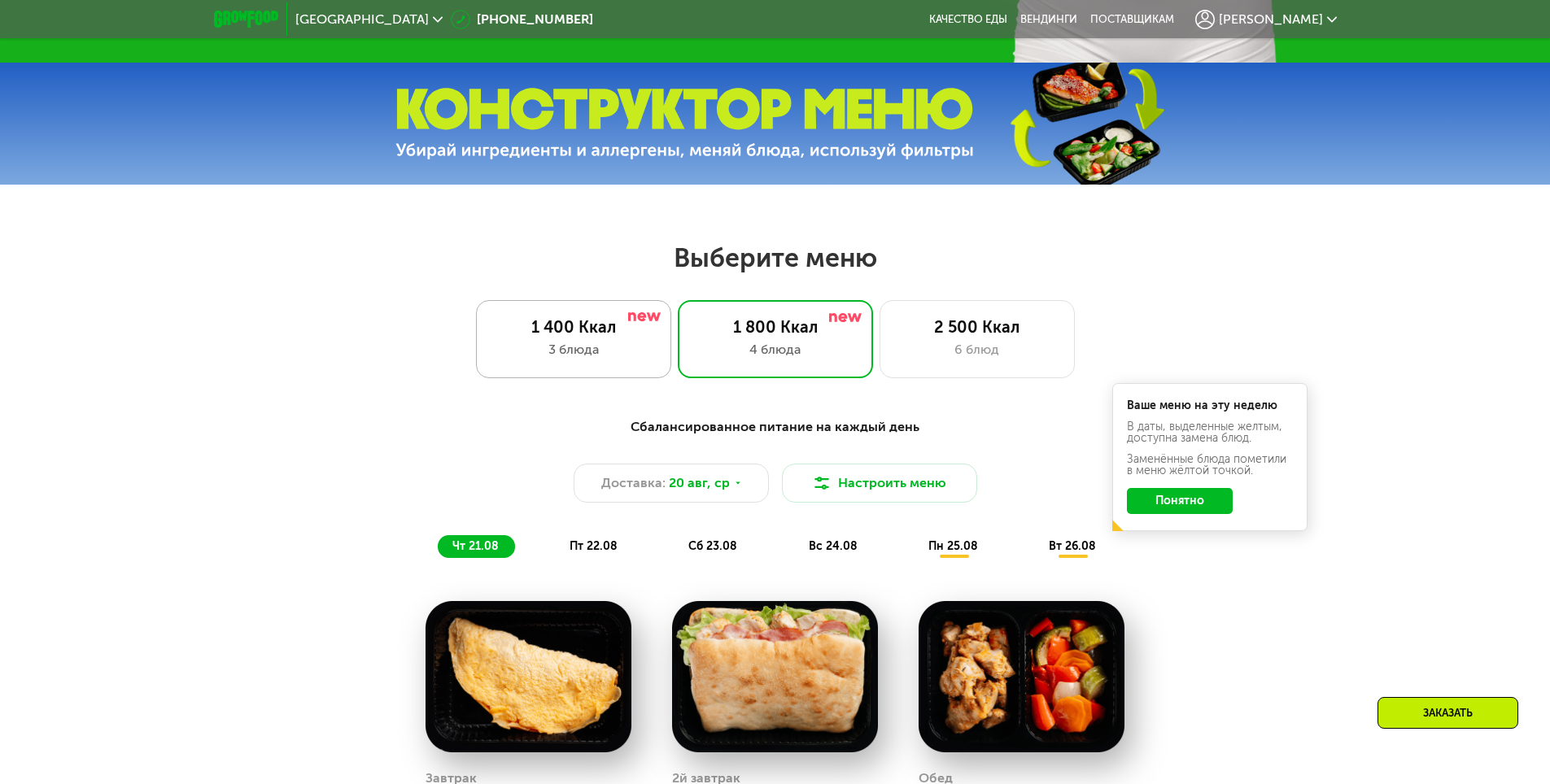
click at [678, 343] on div "1 400 Ккал 3 блюда" at bounding box center [775, 340] width 195 height 78
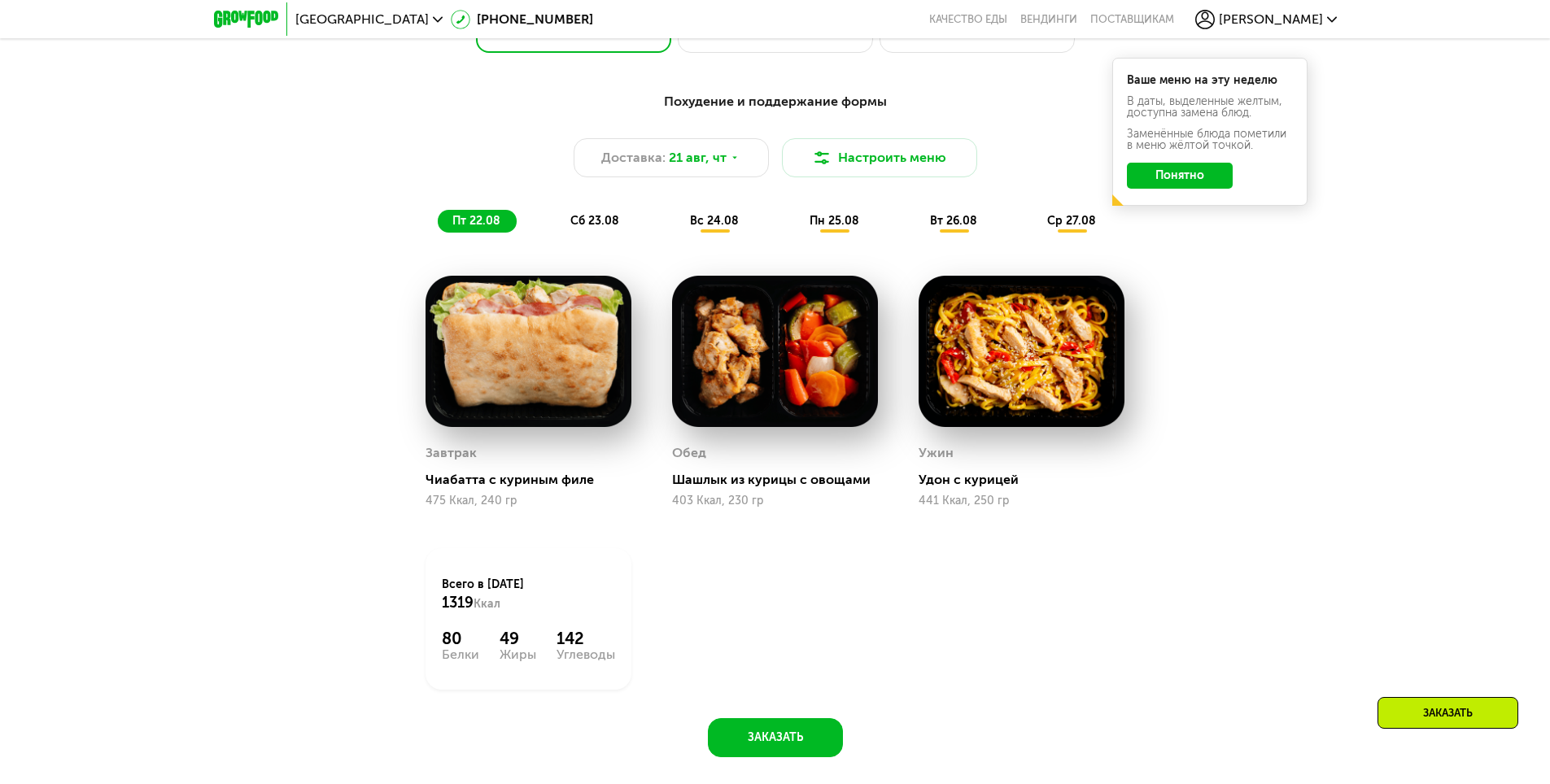
scroll to position [588, 0]
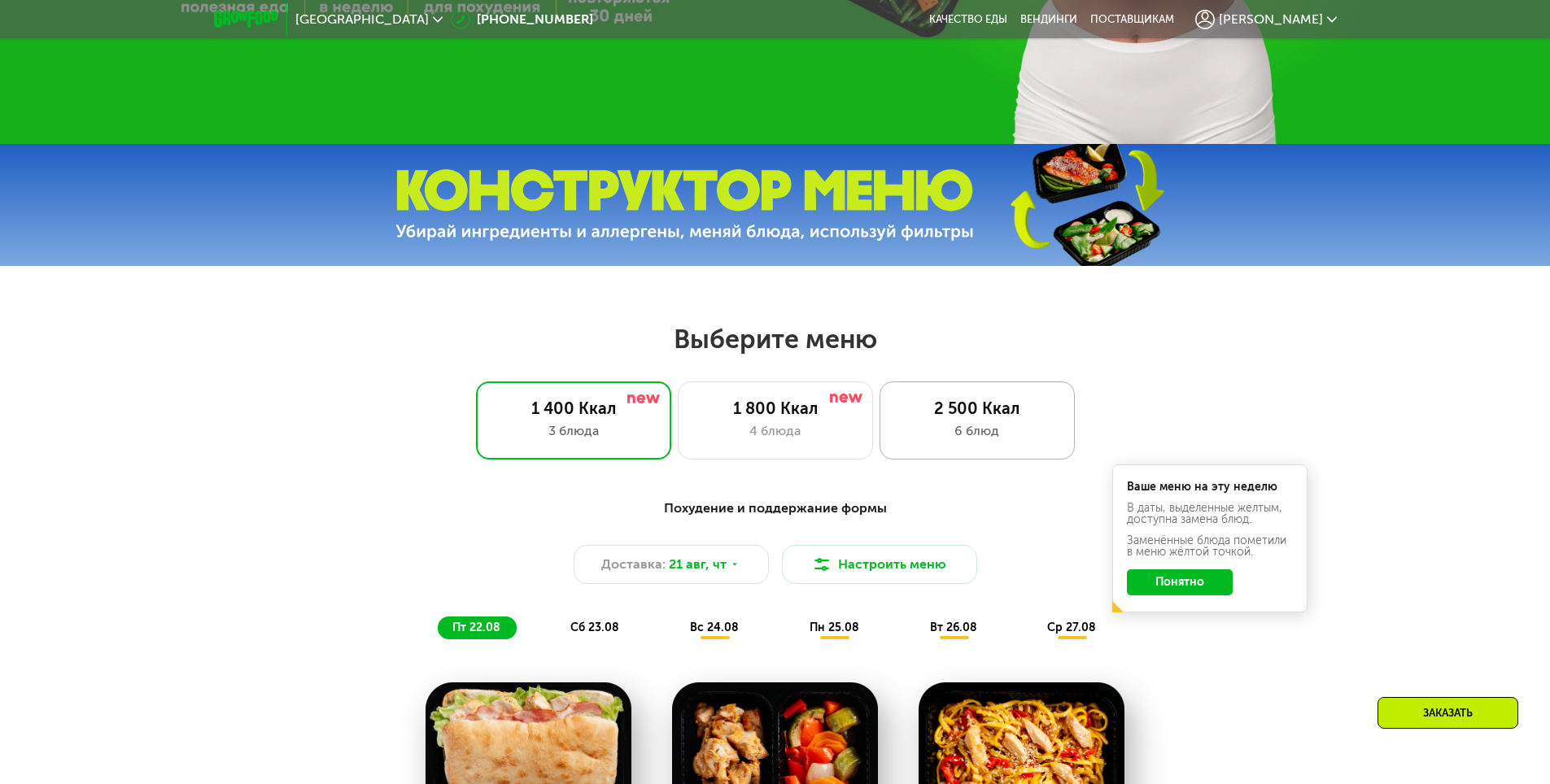
click at [962, 418] on div "2 500 Ккал" at bounding box center [976, 408] width 161 height 19
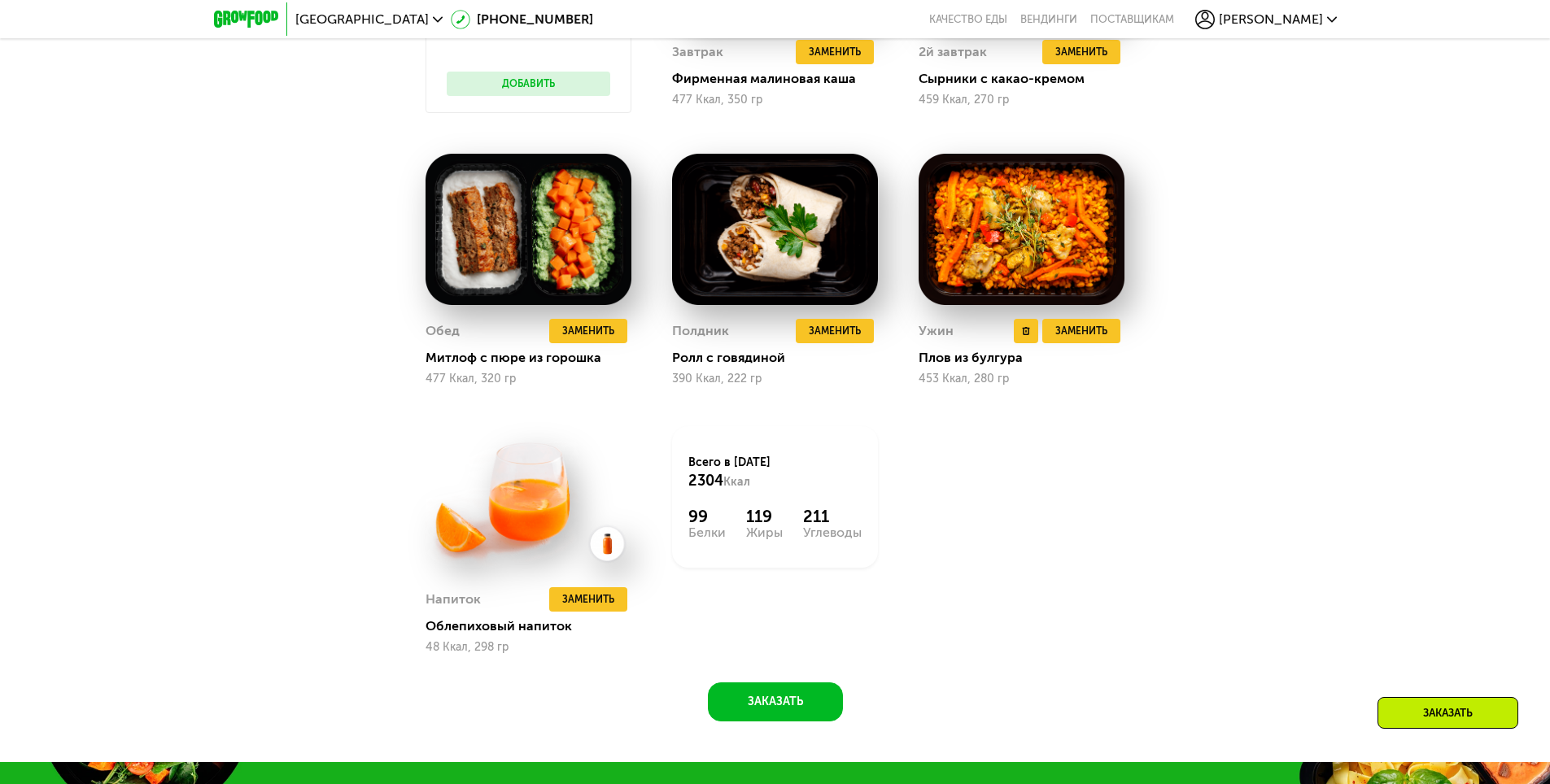
scroll to position [913, 0]
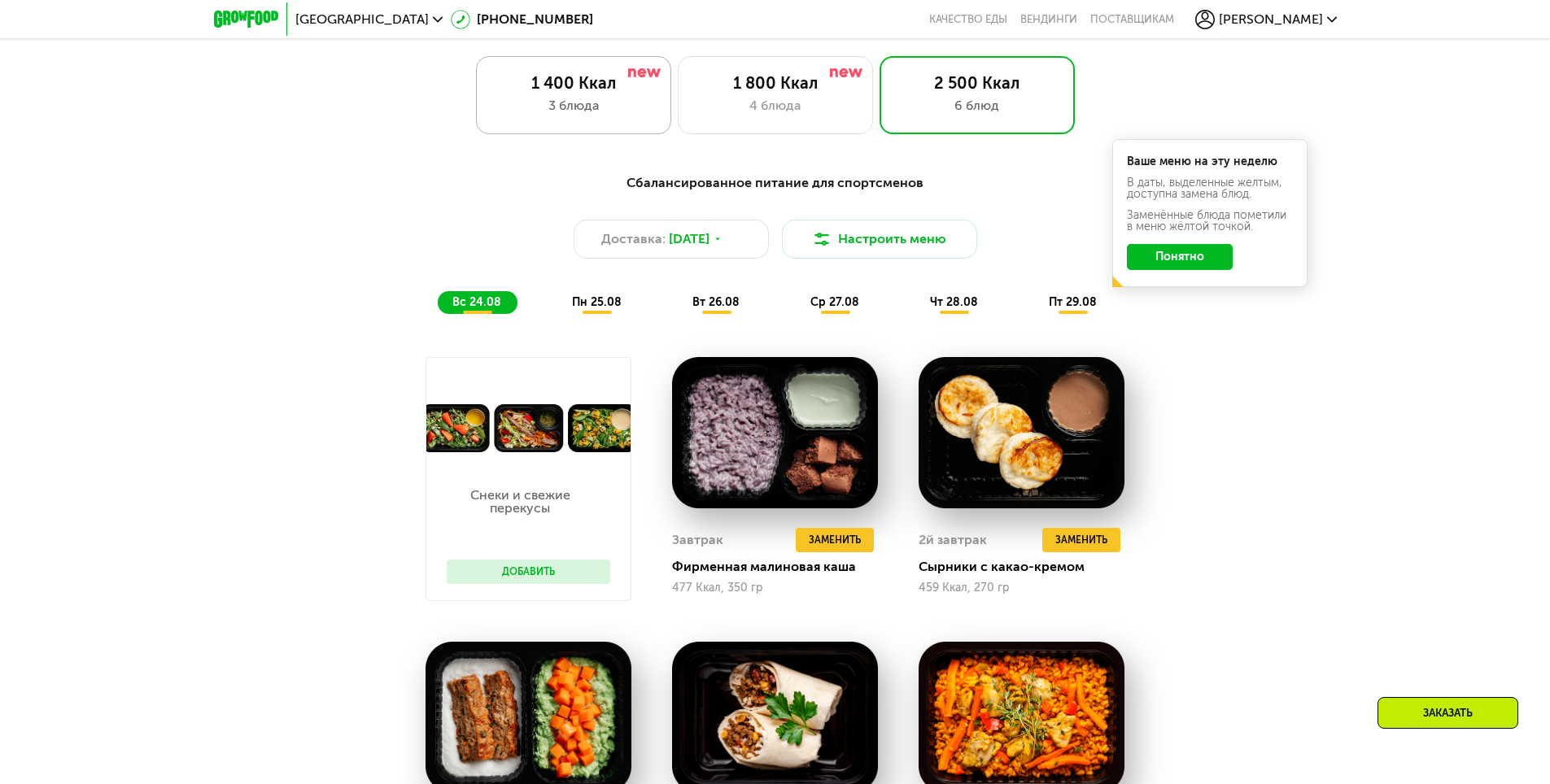
click at [566, 93] on div "1 400 Ккал" at bounding box center [573, 82] width 161 height 19
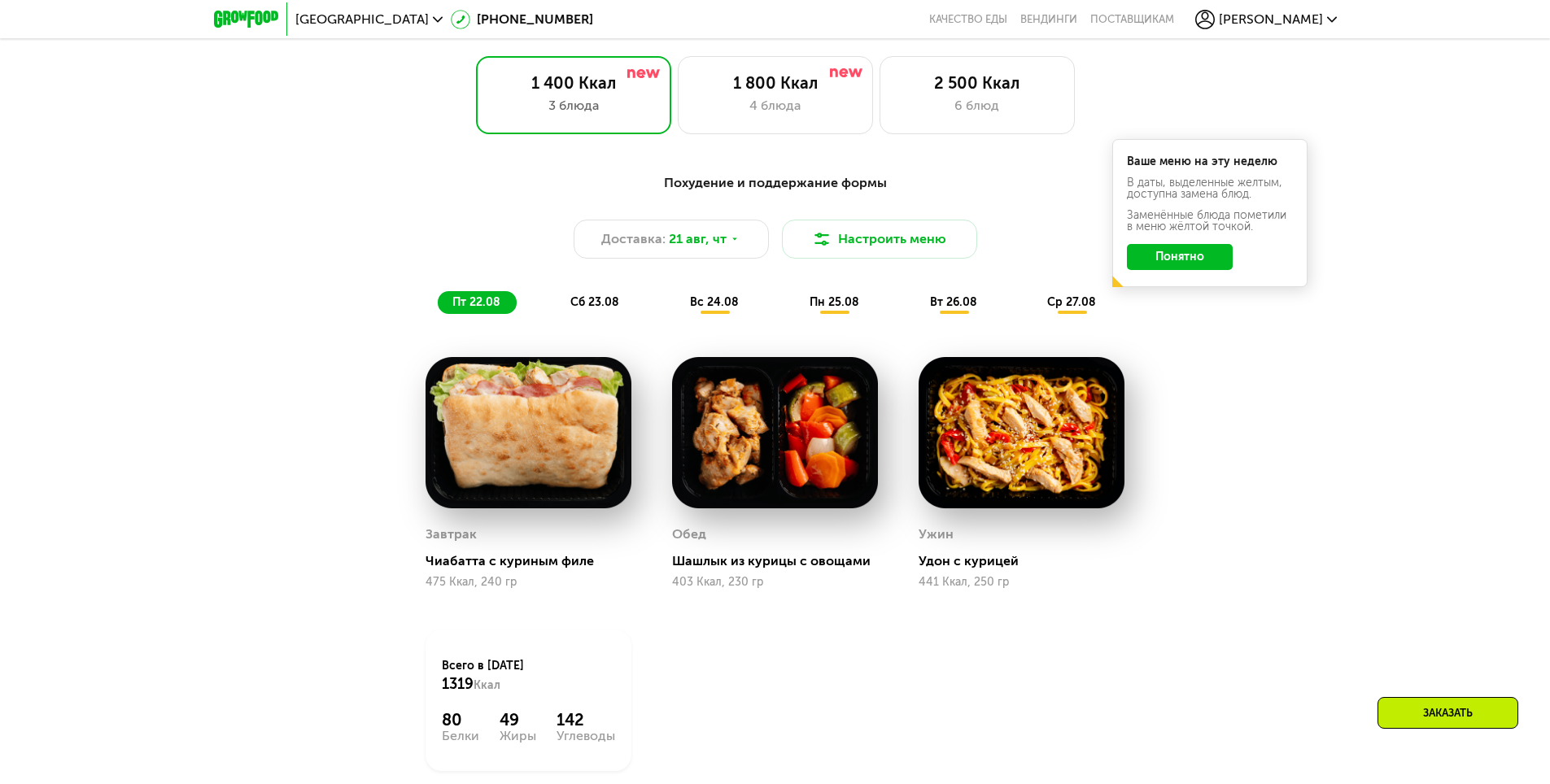
click at [1185, 264] on button "Понятно" at bounding box center [1179, 257] width 106 height 26
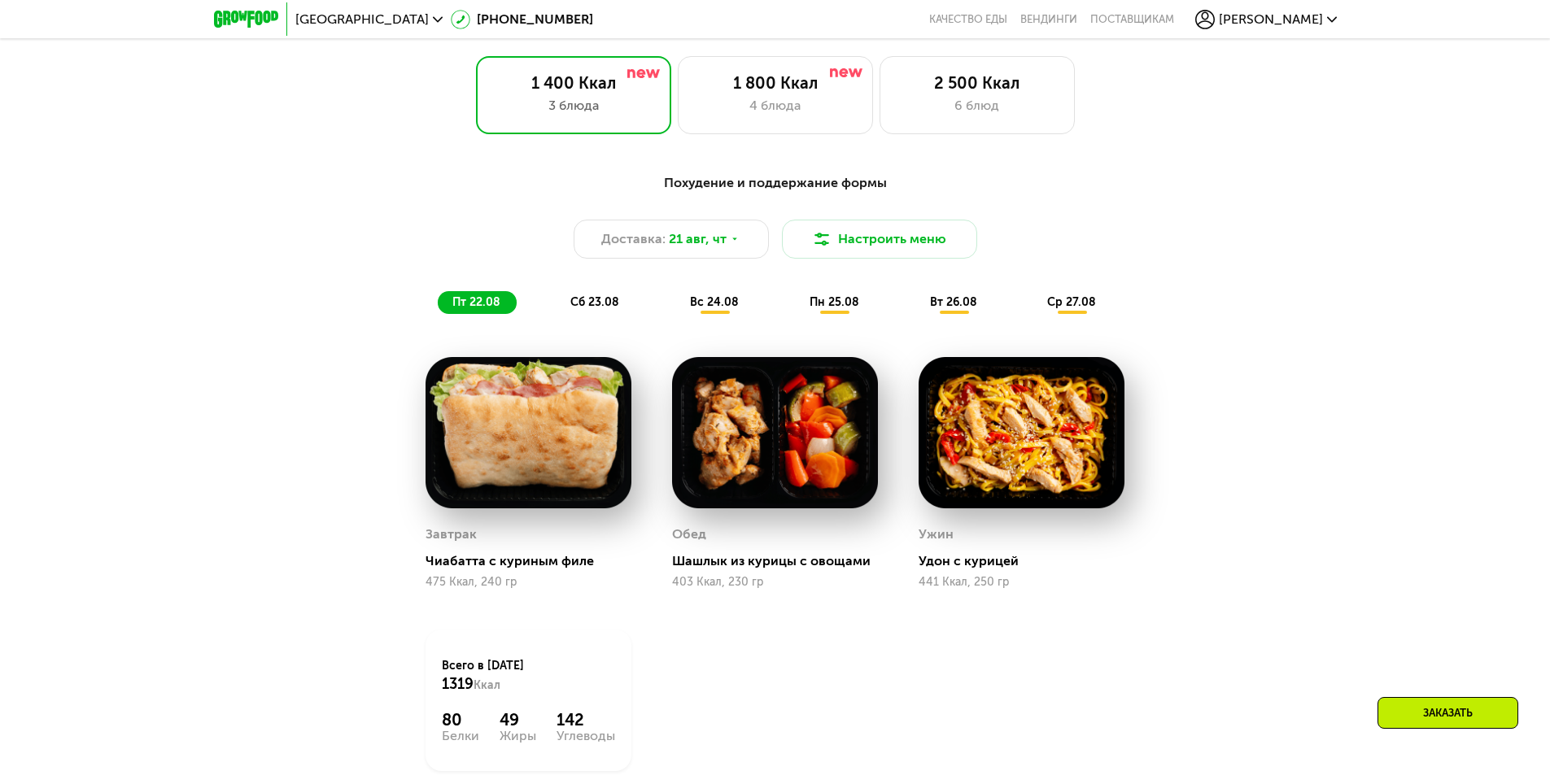
click at [675, 314] on div "сб 23.08" at bounding box center [715, 302] width 80 height 23
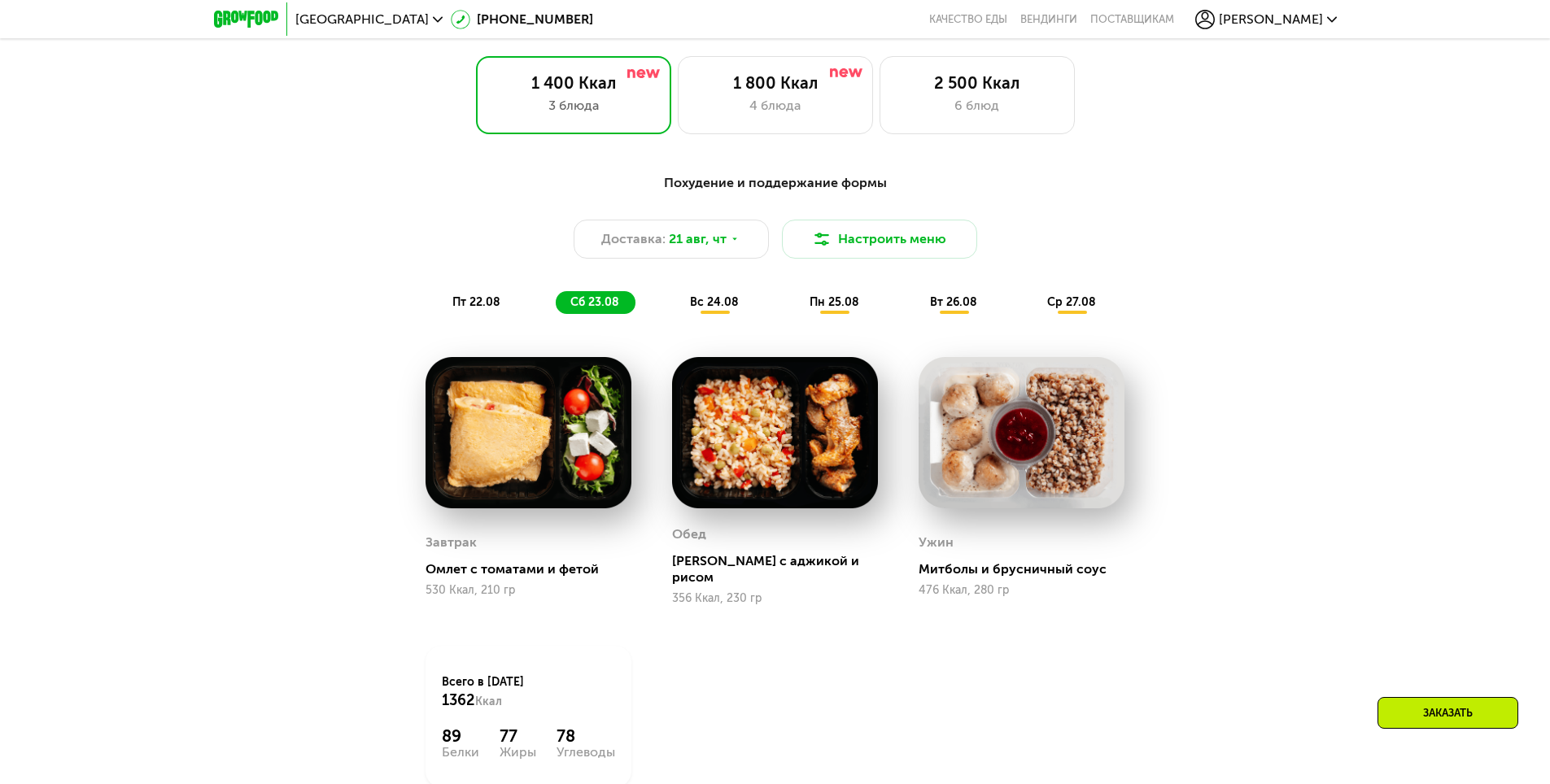
click at [479, 309] on span "пт 22.08" at bounding box center [476, 301] width 48 height 14
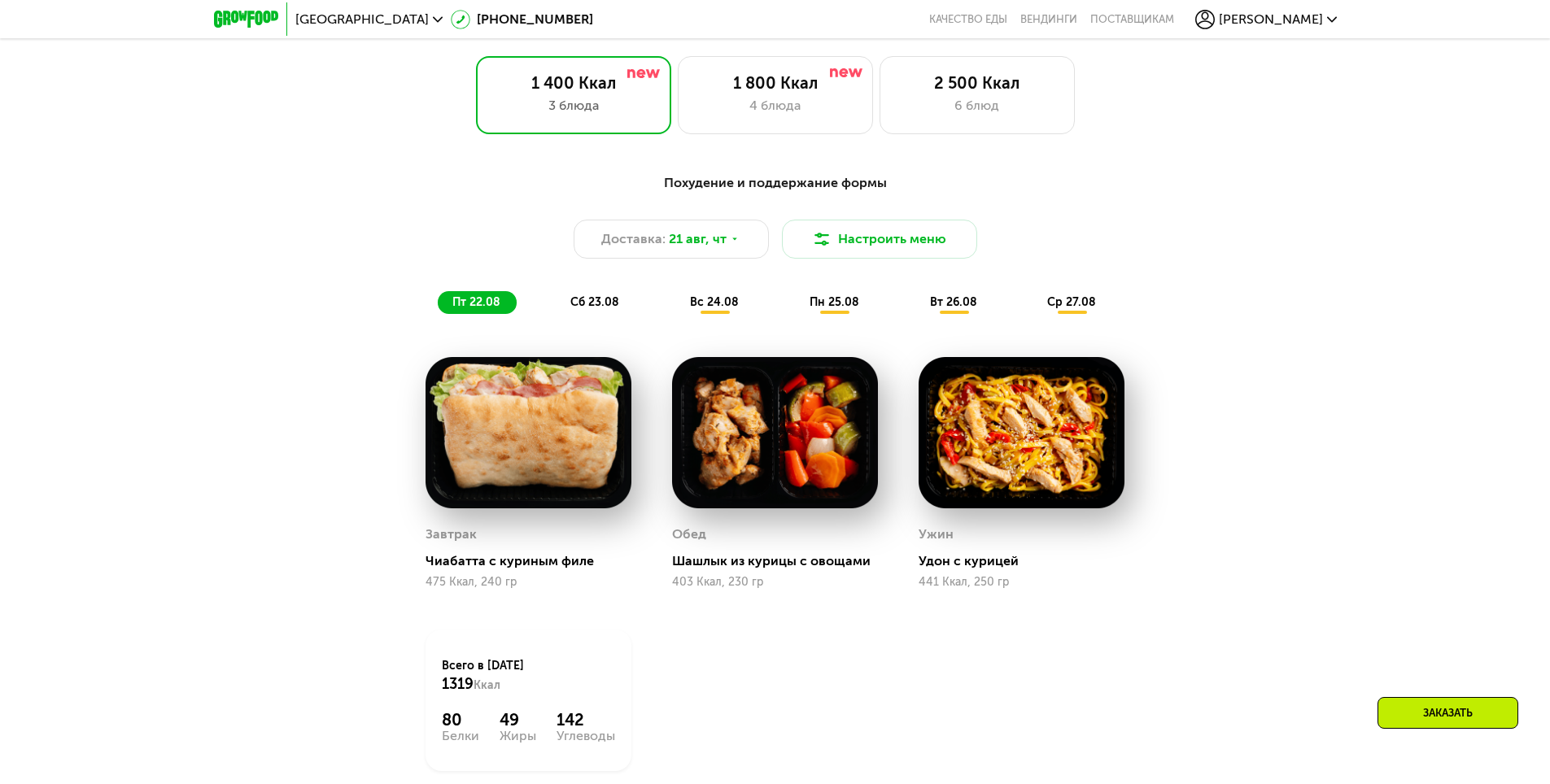
click at [583, 309] on span "сб 23.08" at bounding box center [595, 301] width 49 height 14
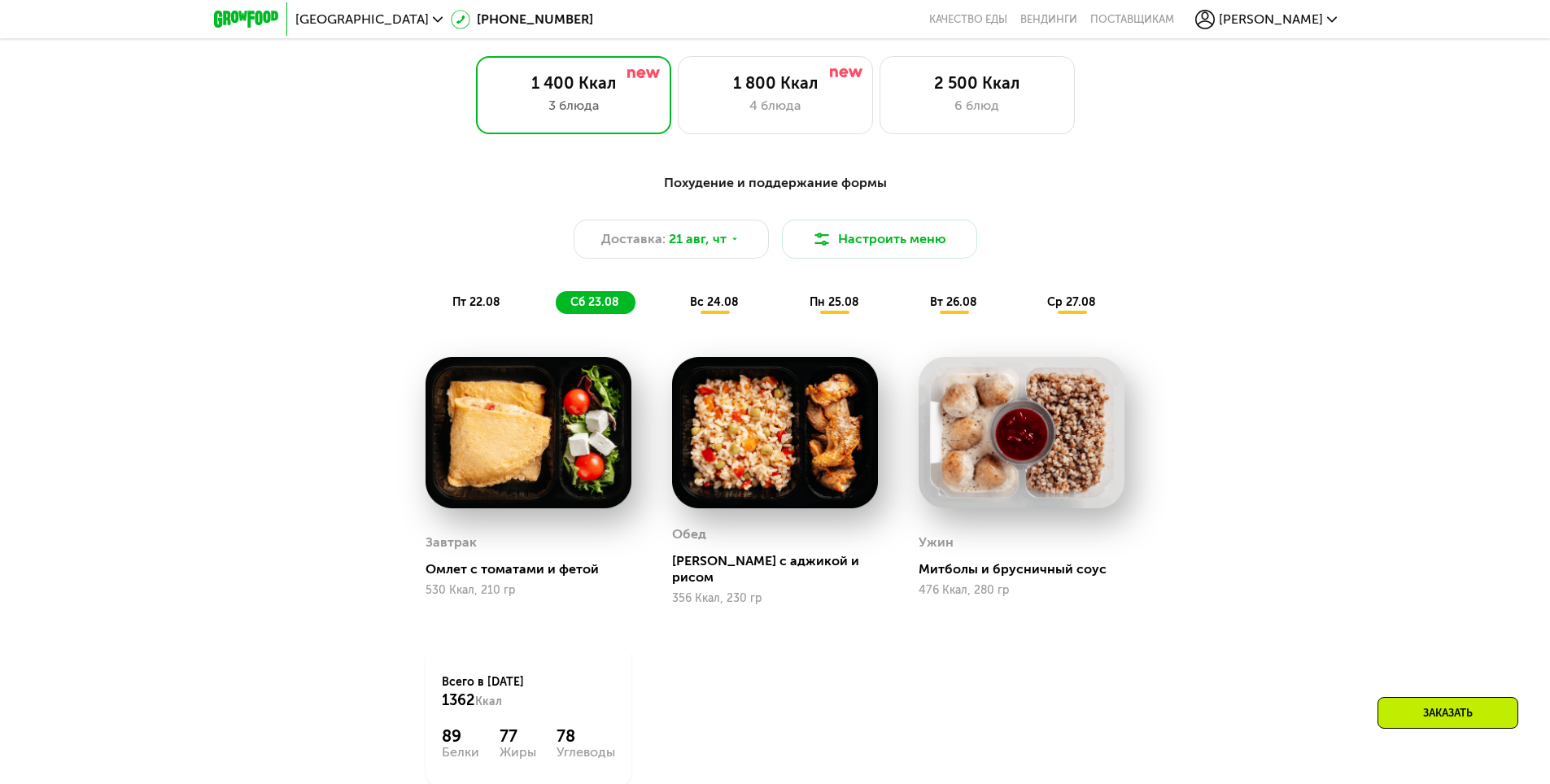
click at [726, 309] on span "вс 24.08" at bounding box center [714, 301] width 49 height 14
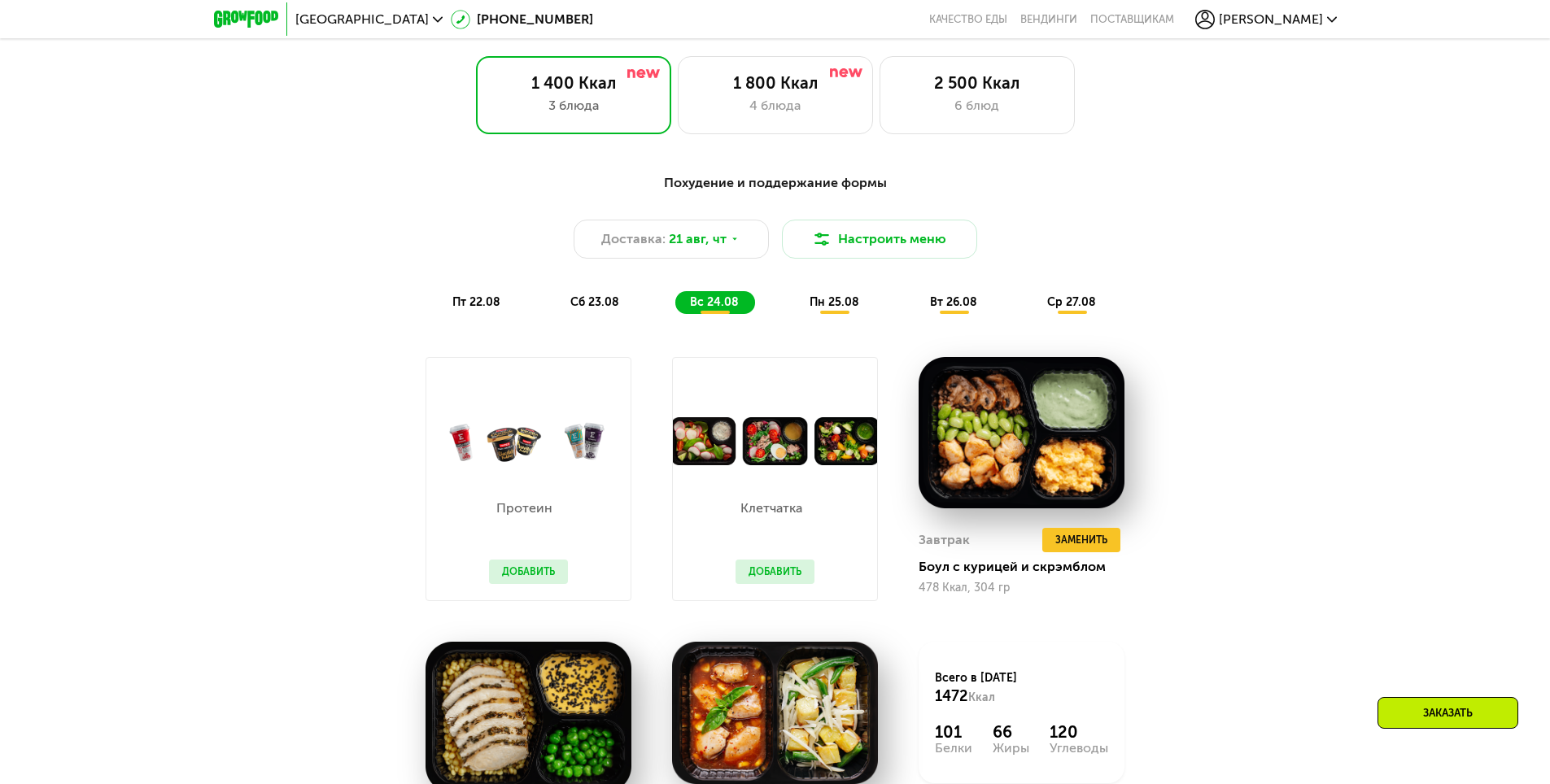
click at [831, 309] on span "пн 25.08" at bounding box center [834, 301] width 49 height 14
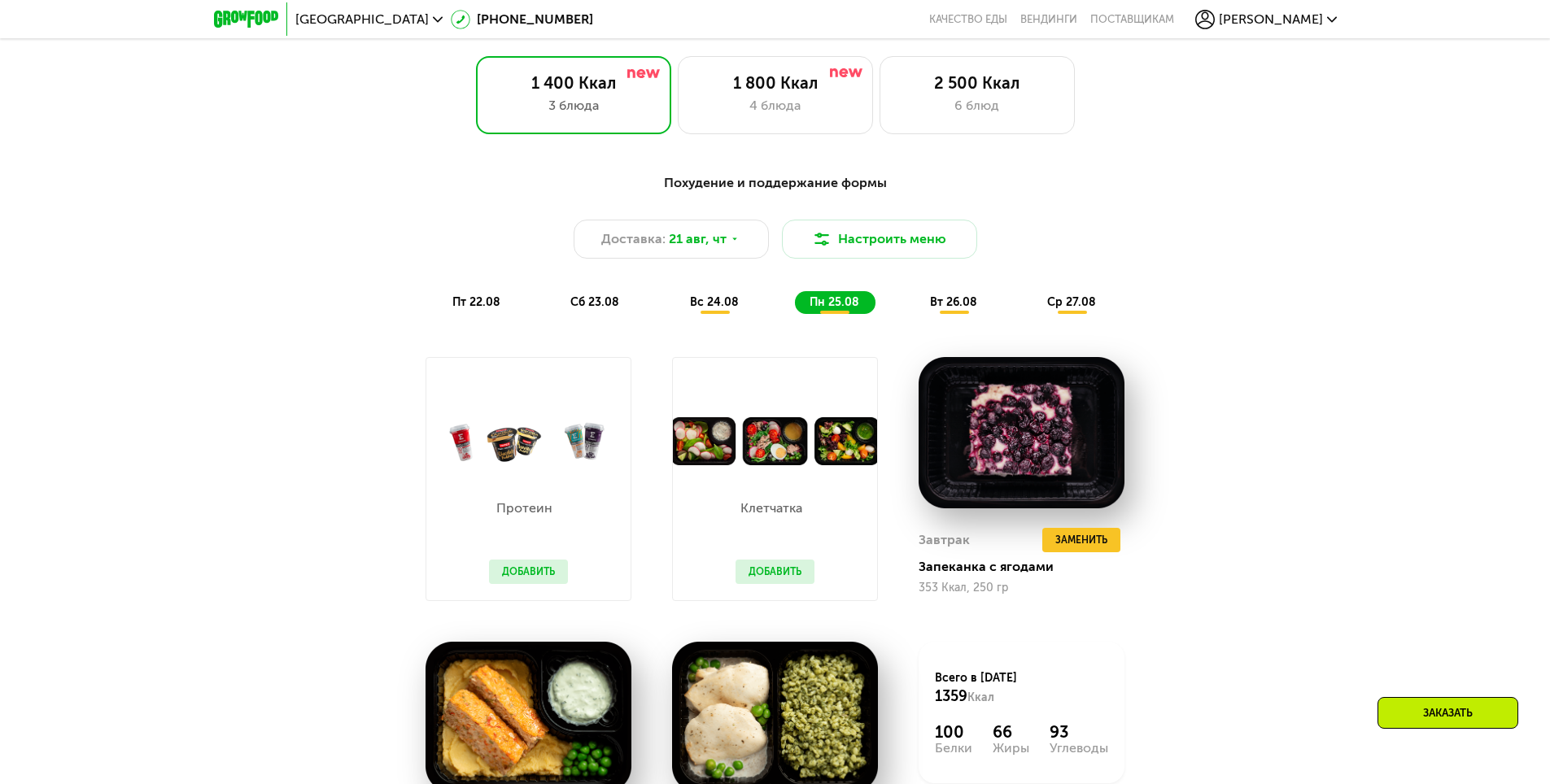
scroll to position [1076, 0]
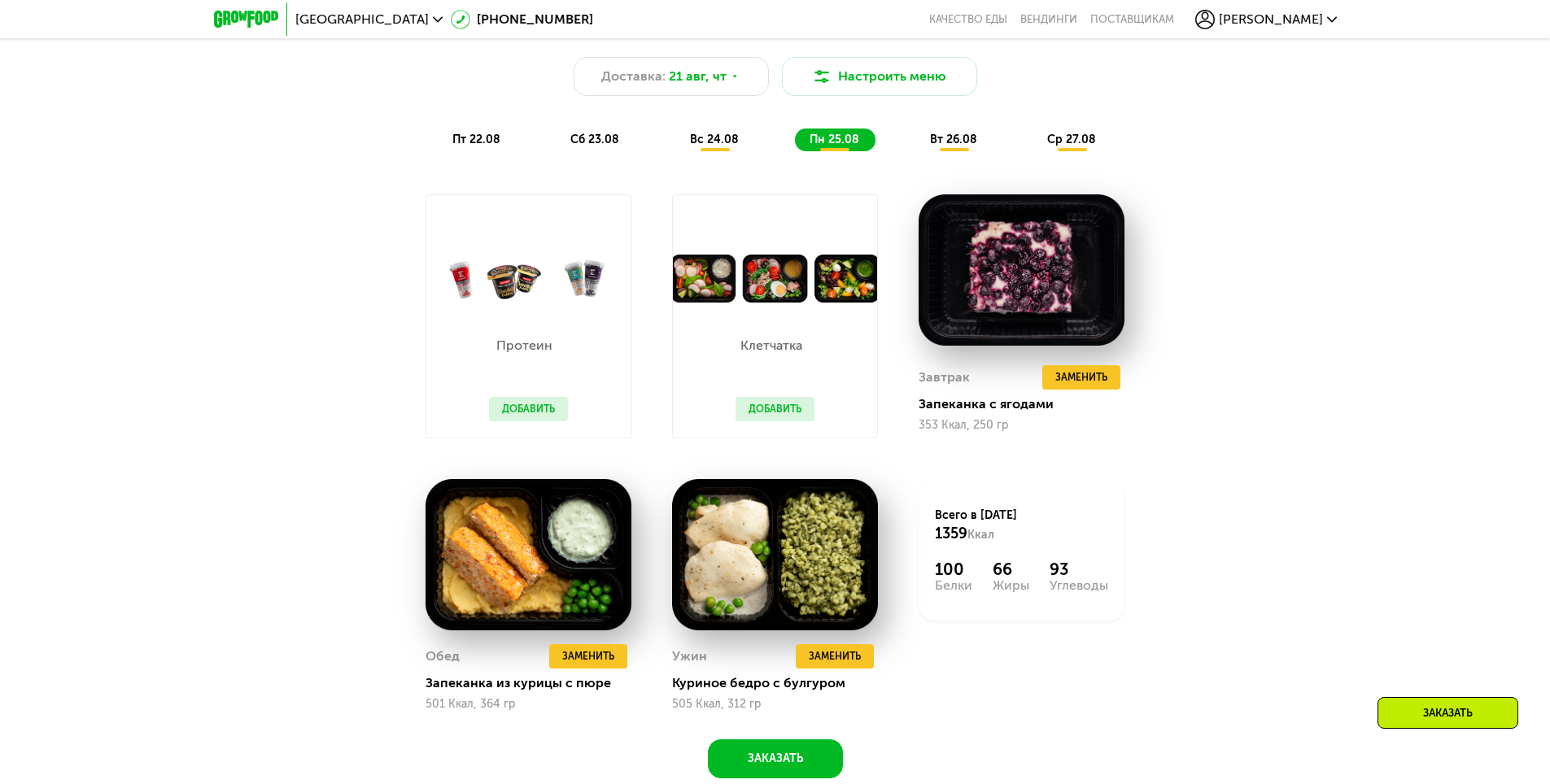
click at [957, 143] on span "вт 26.08" at bounding box center [953, 139] width 47 height 14
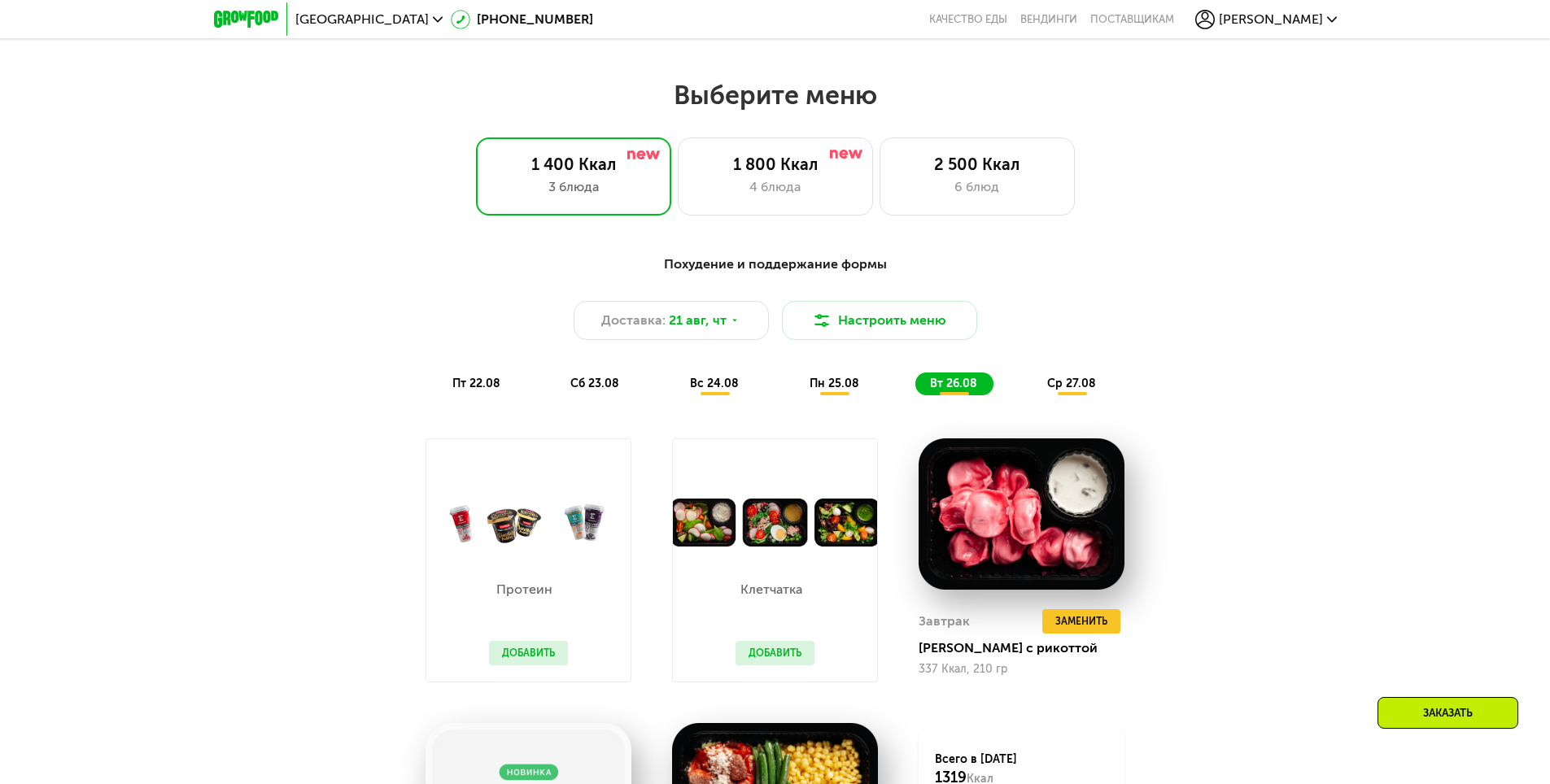
scroll to position [506, 0]
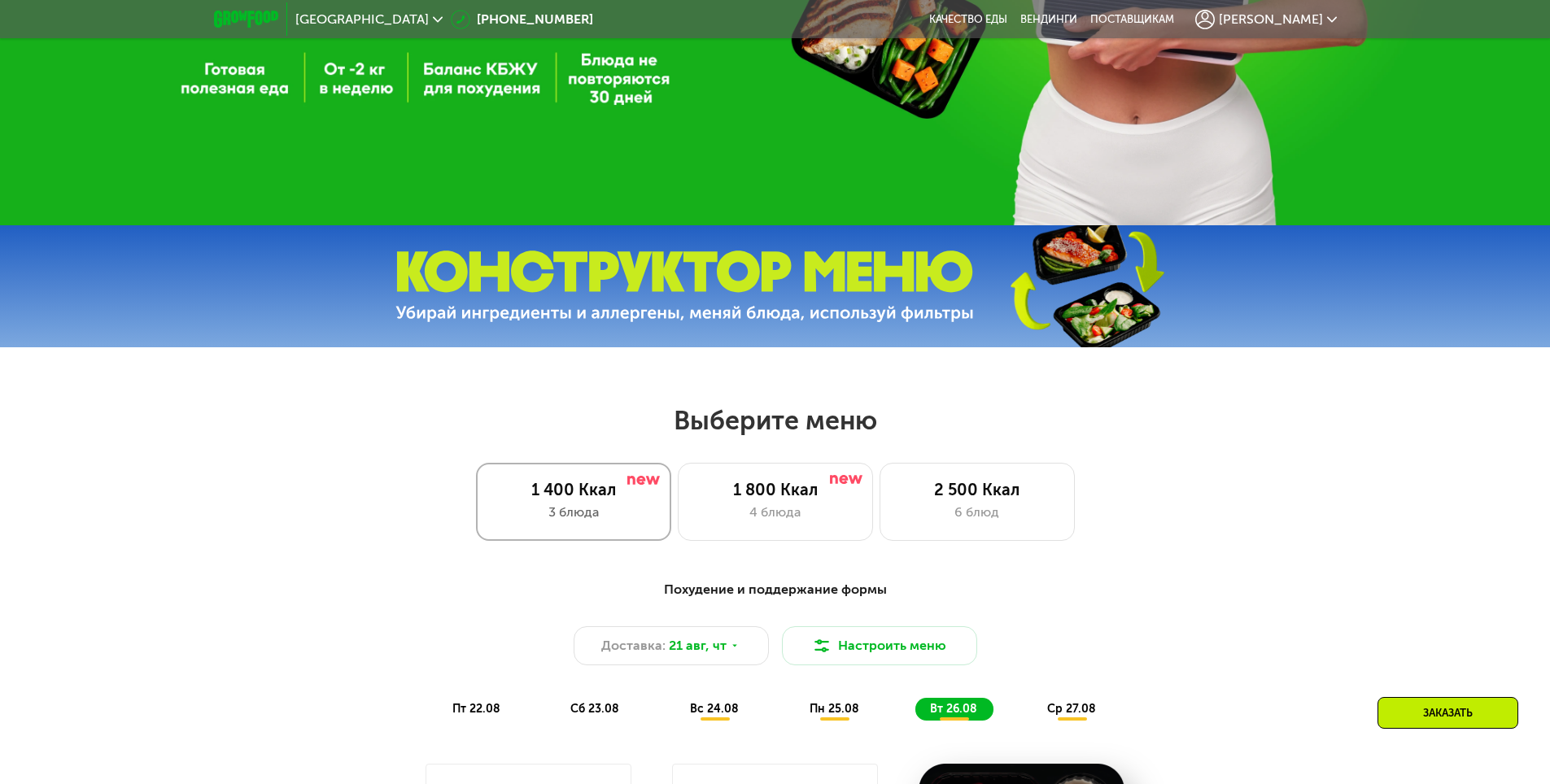
click at [642, 493] on div "1 400 Ккал" at bounding box center [573, 489] width 161 height 19
click at [728, 494] on div "1 800 Ккал" at bounding box center [775, 489] width 161 height 19
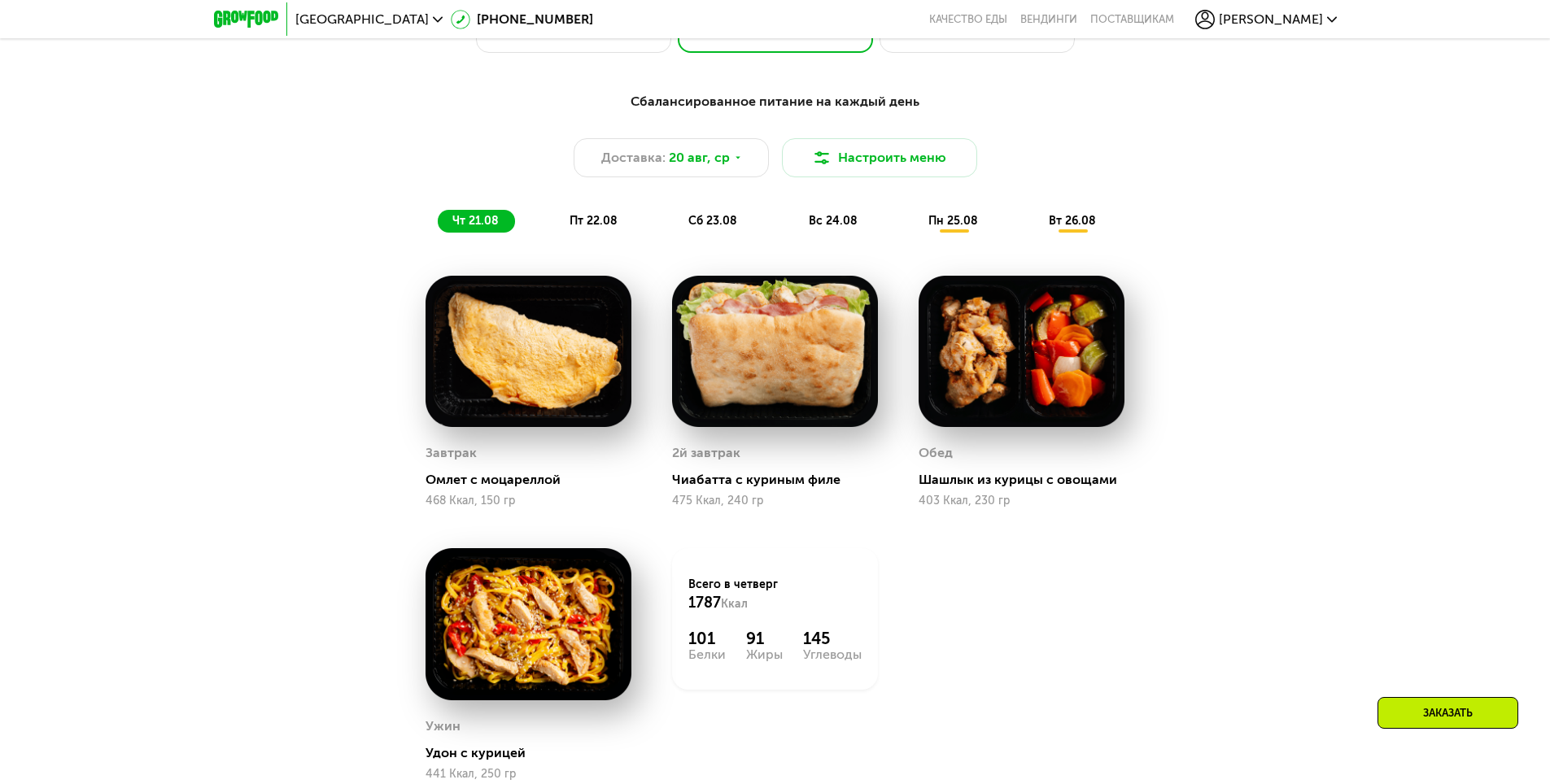
scroll to position [588, 0]
